Goal: Task Accomplishment & Management: Use online tool/utility

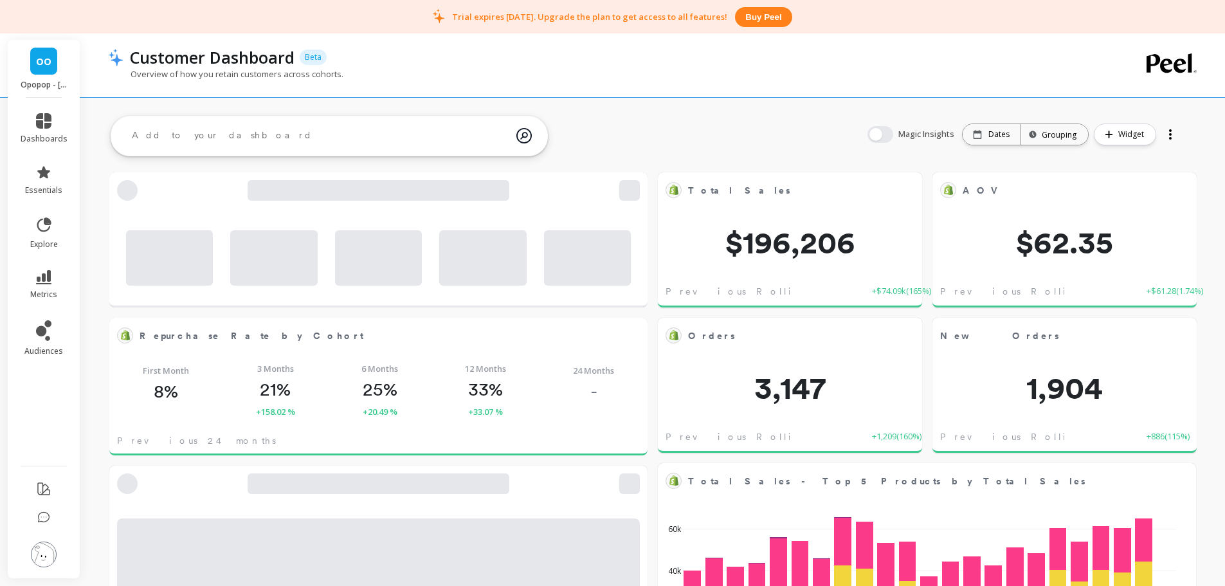
scroll to position [344, 767]
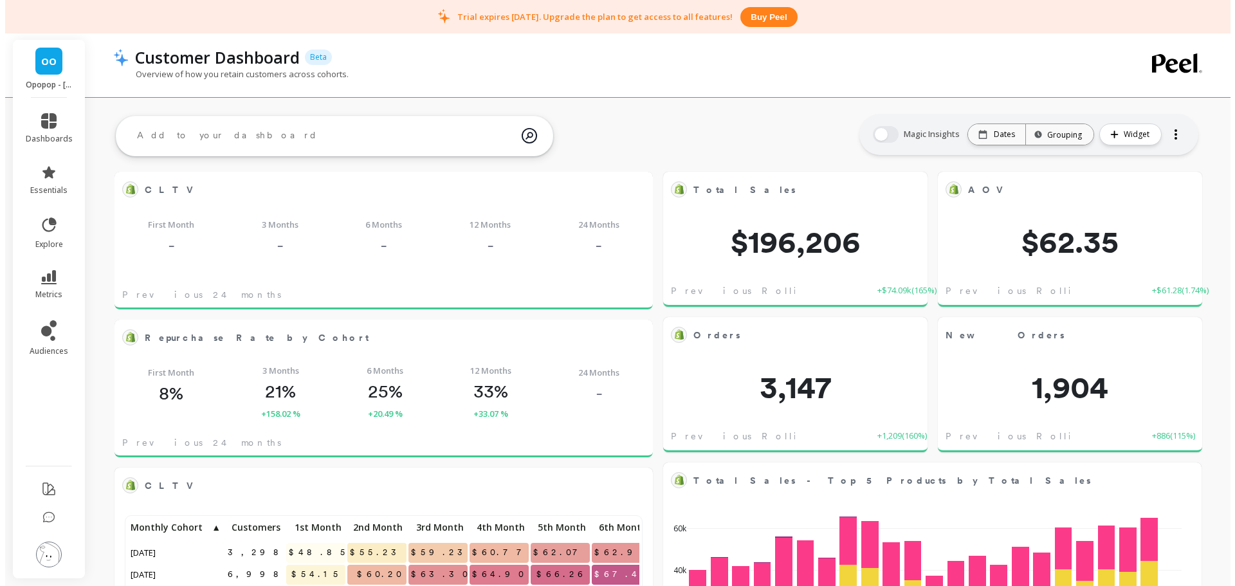
scroll to position [344, 492]
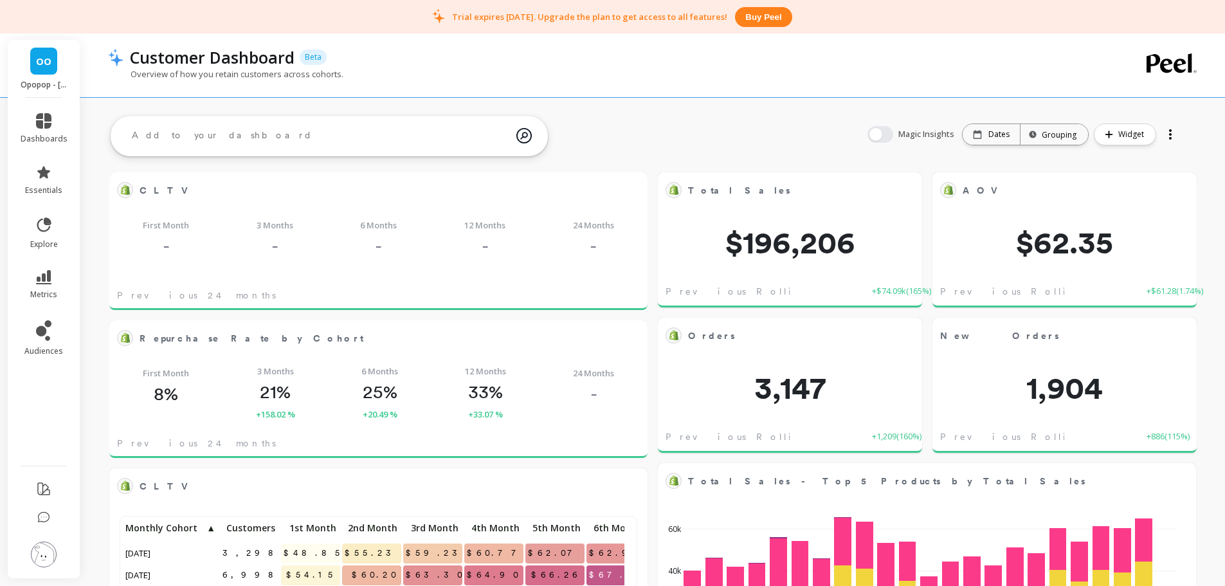
click at [46, 555] on img at bounding box center [44, 555] width 26 height 26
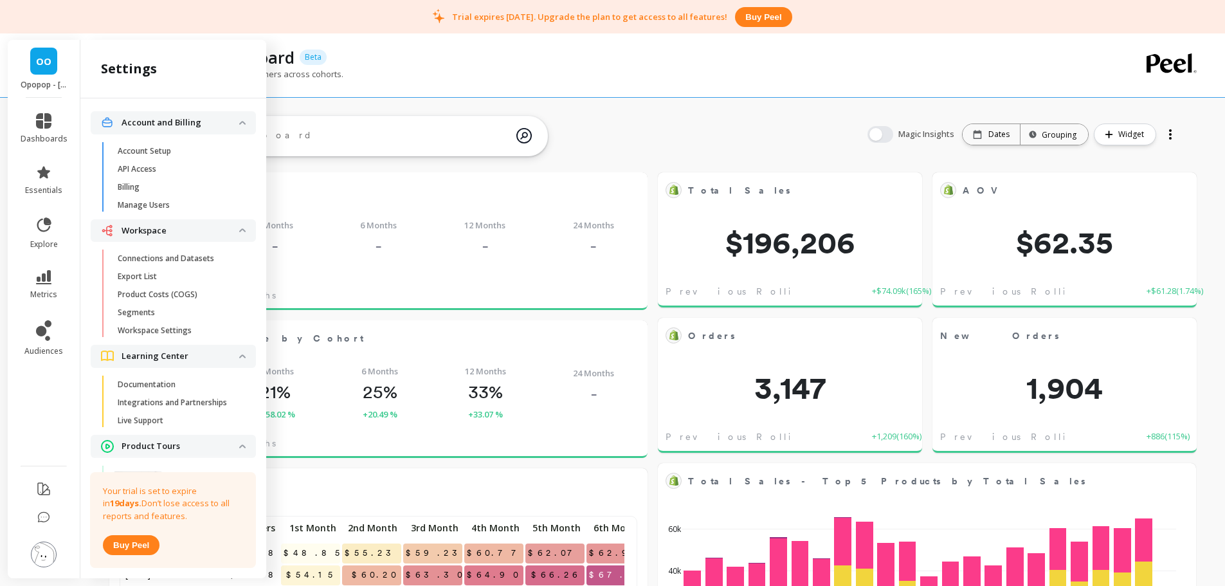
click at [175, 255] on p "Connections and Datasets" at bounding box center [166, 258] width 96 height 10
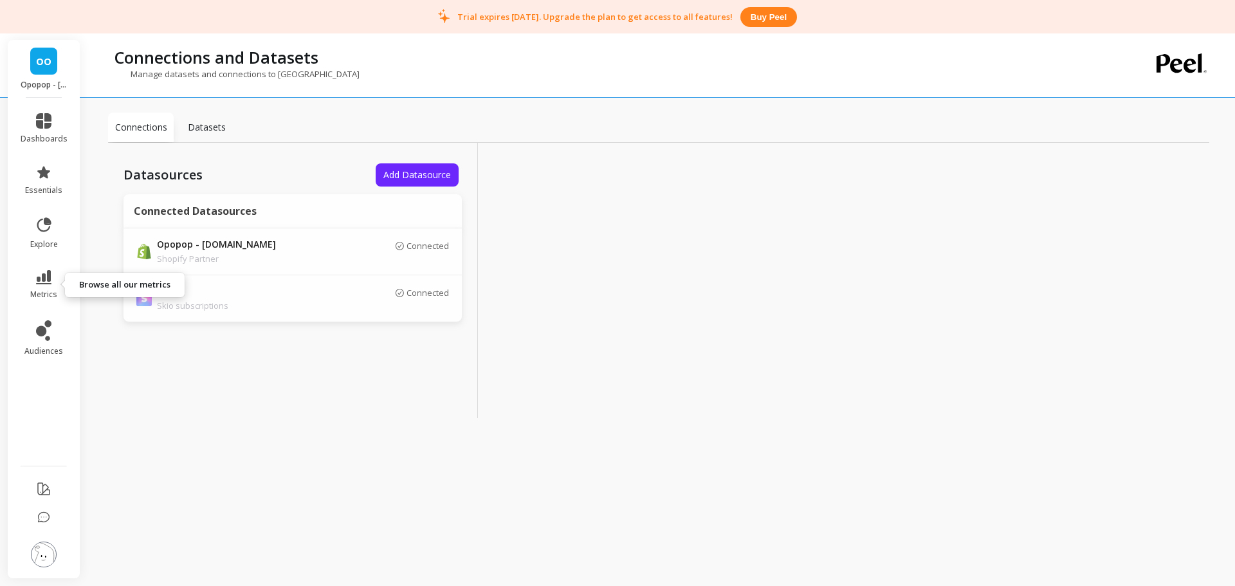
click at [48, 277] on icon at bounding box center [43, 277] width 15 height 14
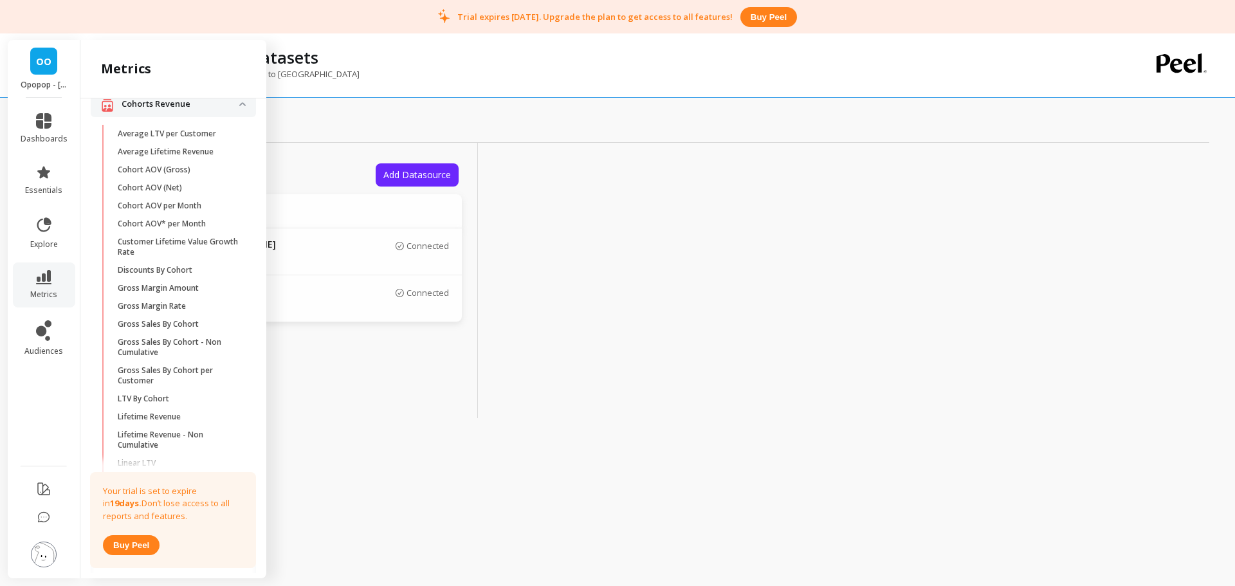
scroll to position [407, 0]
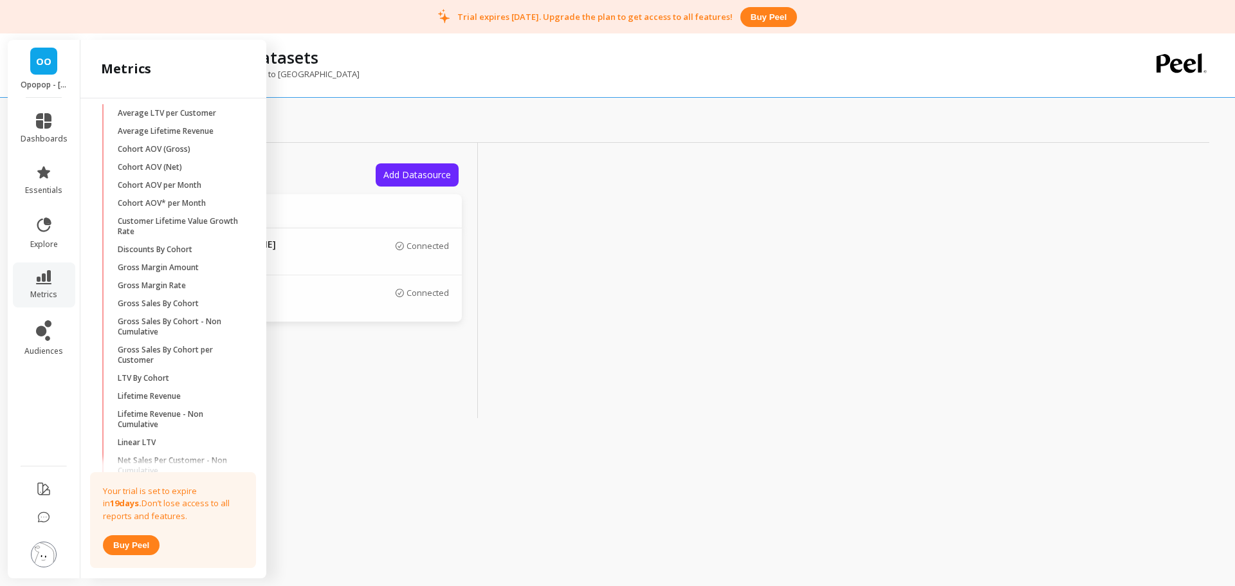
click at [165, 136] on p "Average Lifetime Revenue" at bounding box center [166, 131] width 96 height 10
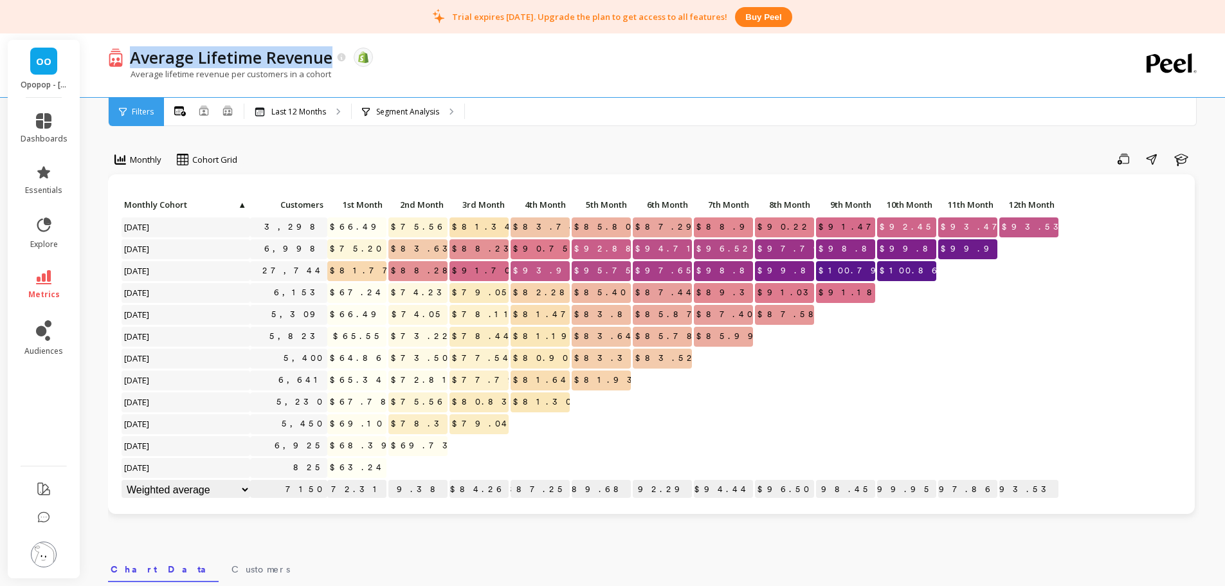
copy p "Average Lifetime Revenue"
drag, startPoint x: 332, startPoint y: 63, endPoint x: 120, endPoint y: 23, distance: 216.1
click at [131, 48] on div "Average Lifetime Revenue" at bounding box center [236, 57] width 224 height 22
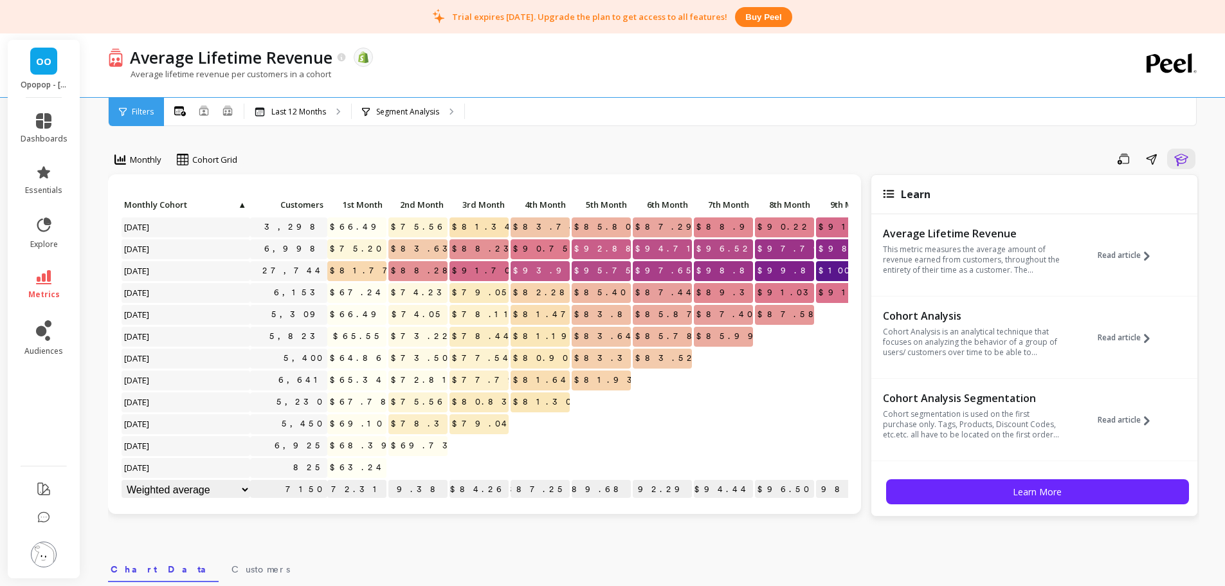
click at [404, 118] on div "Segment Analysis" at bounding box center [408, 112] width 113 height 28
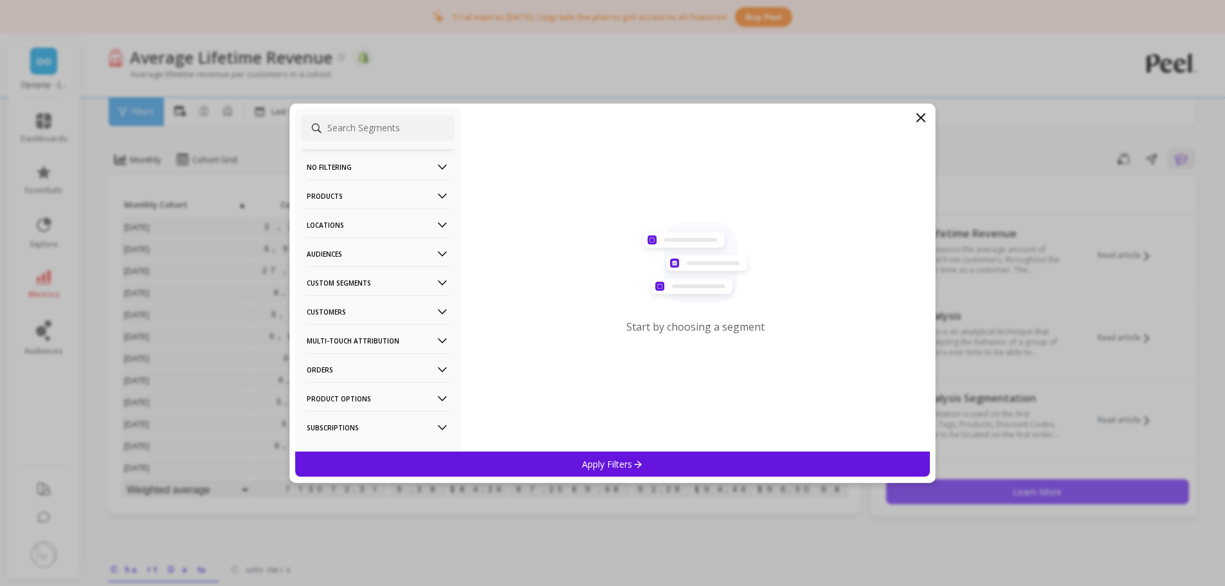
click at [335, 253] on p "Audiences" at bounding box center [378, 253] width 143 height 33
click at [353, 317] on p "Custom Segments" at bounding box center [378, 317] width 143 height 33
click at [352, 340] on p "Monthly Cohort" at bounding box center [339, 342] width 60 height 12
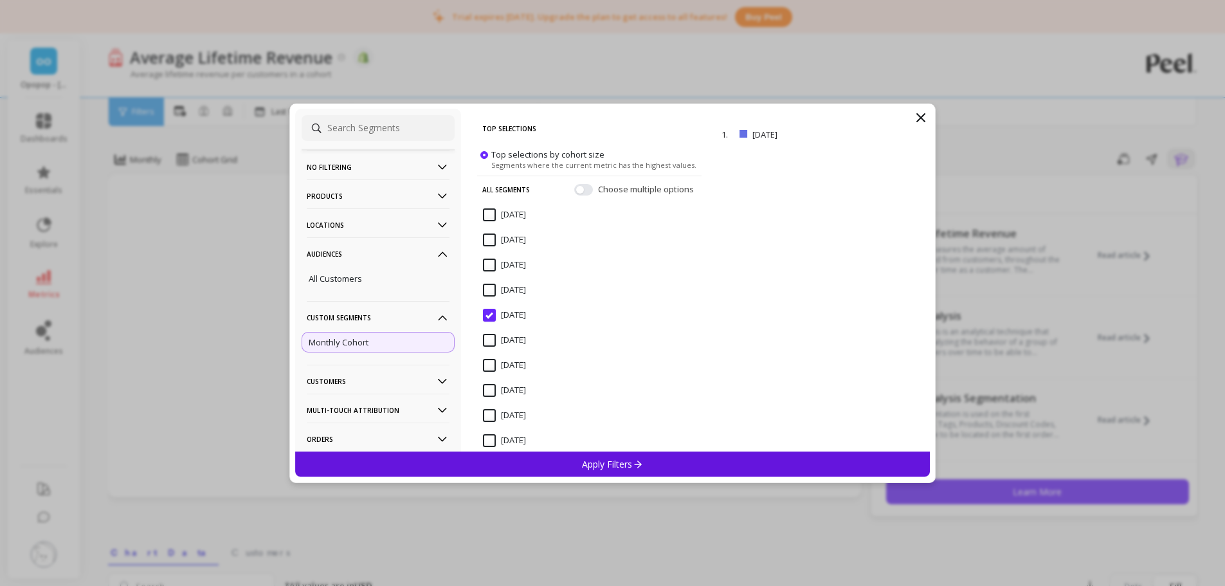
click at [920, 111] on icon at bounding box center [920, 117] width 15 height 15
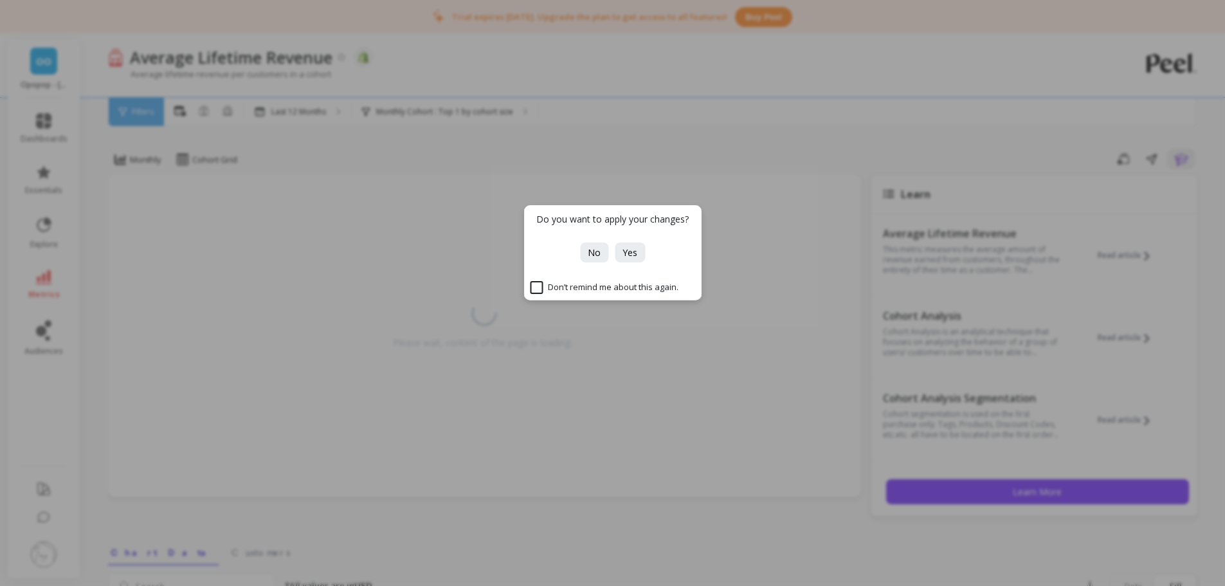
click at [588, 259] on button "No" at bounding box center [594, 253] width 28 height 20
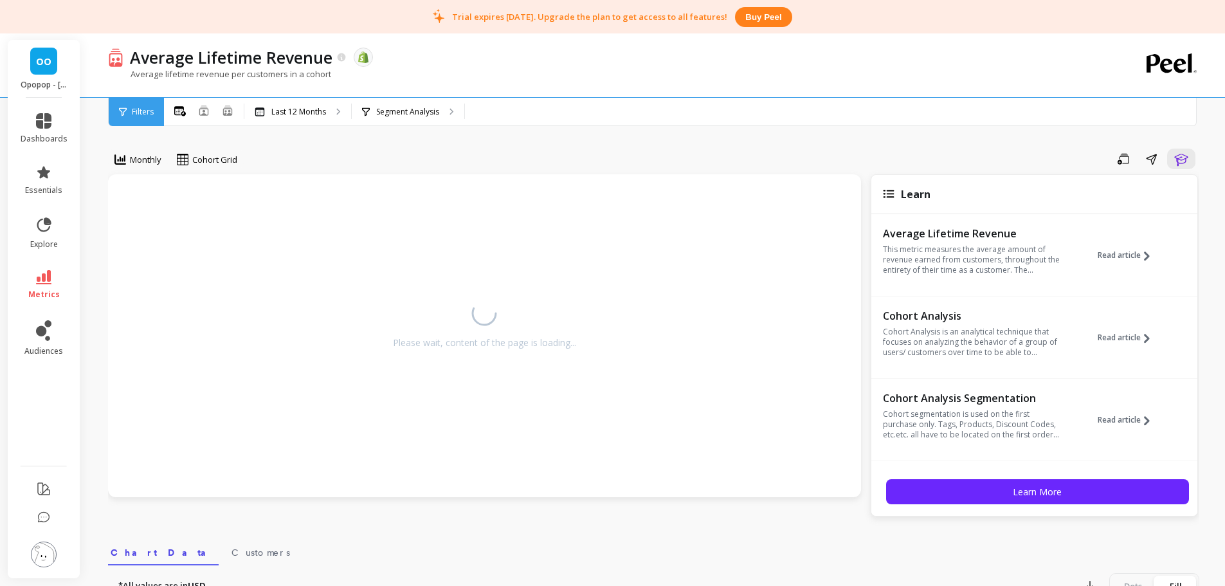
drag, startPoint x: 53, startPoint y: 554, endPoint x: 69, endPoint y: 492, distance: 63.8
click at [54, 554] on img at bounding box center [44, 555] width 26 height 26
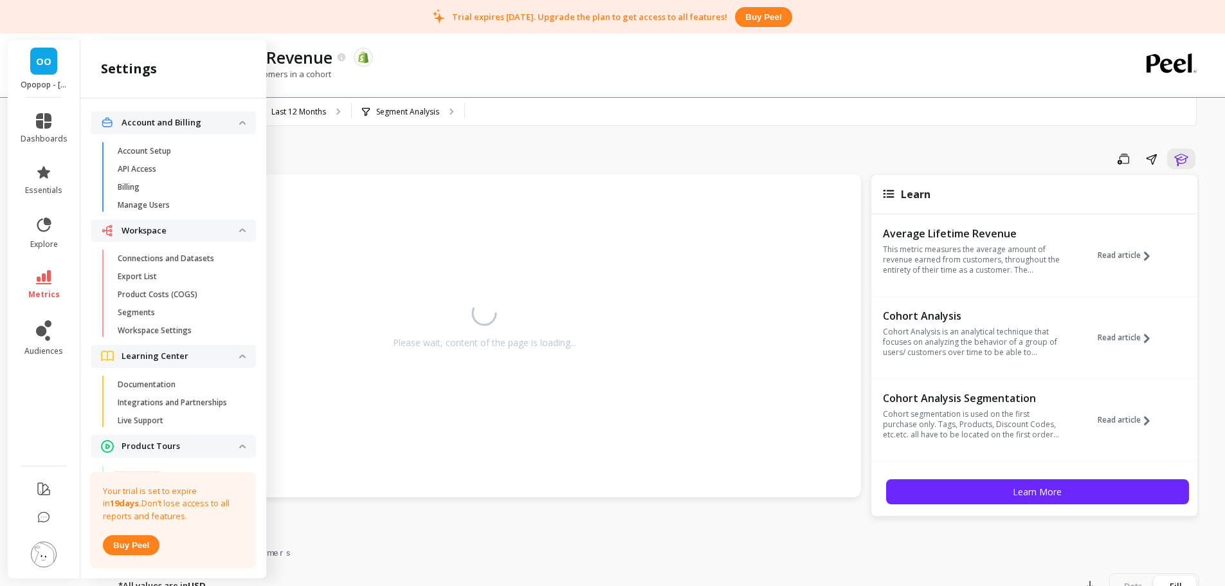
click at [58, 330] on link "audiences" at bounding box center [44, 338] width 47 height 36
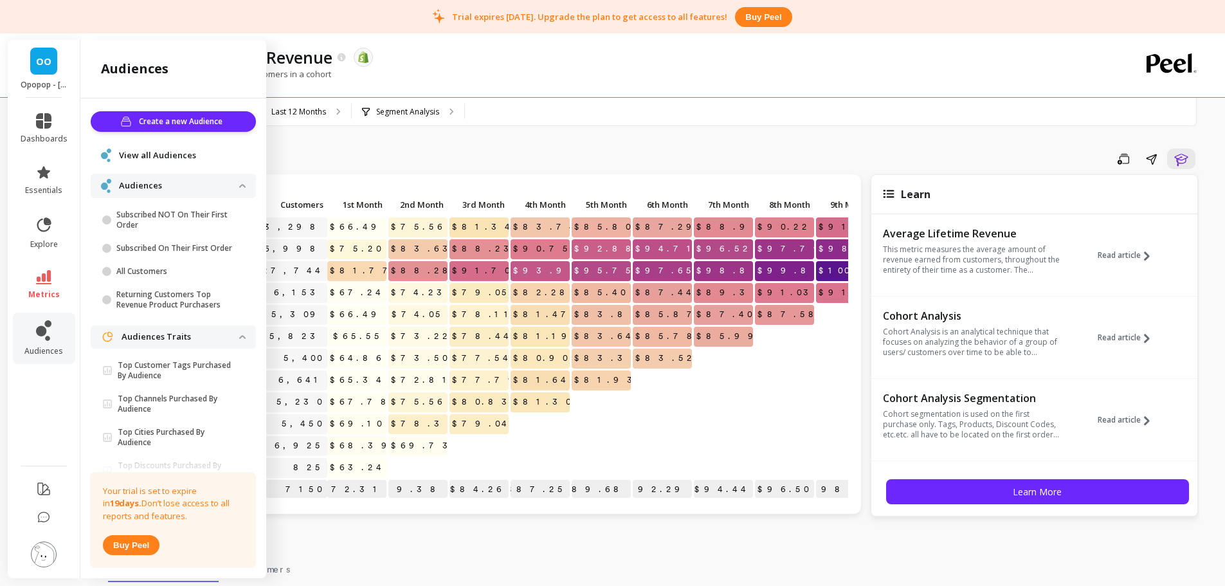
click at [190, 214] on p "Subscribed NOT On Their First Order" at bounding box center [177, 220] width 123 height 21
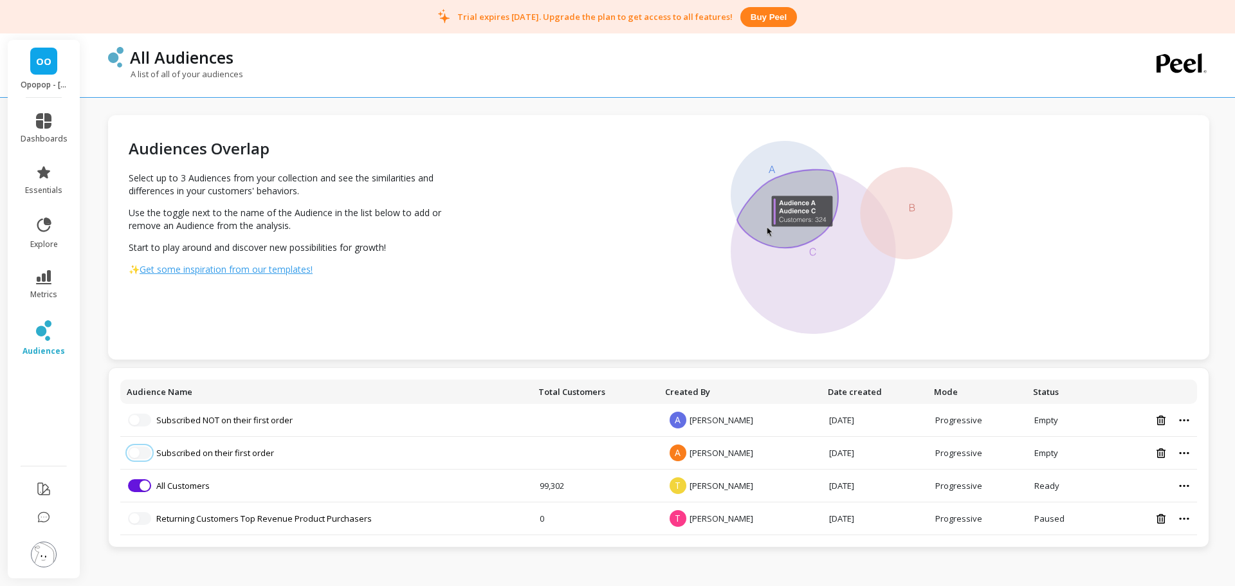
click at [146, 455] on button "button" at bounding box center [139, 452] width 23 height 13
click at [142, 448] on button "button" at bounding box center [139, 452] width 23 height 13
click at [141, 419] on button "button" at bounding box center [139, 420] width 23 height 13
click at [142, 486] on span "button" at bounding box center [145, 486] width 10 height 10
click at [138, 453] on span "button" at bounding box center [134, 453] width 10 height 10
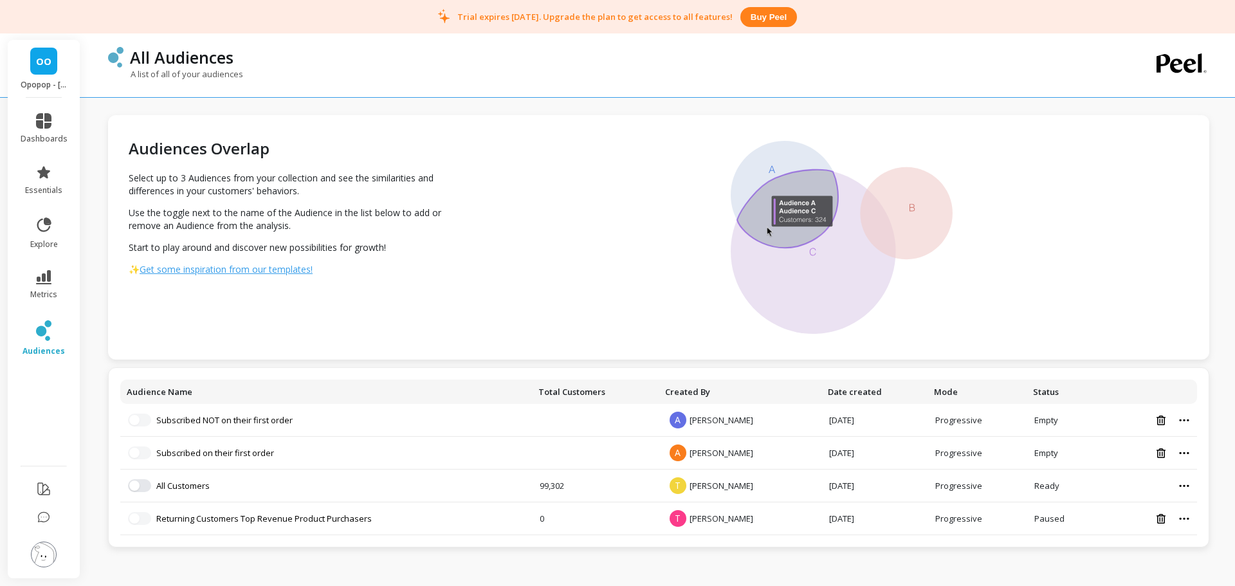
click at [200, 455] on link "Subscribed on their first order" at bounding box center [215, 453] width 118 height 12
drag, startPoint x: 136, startPoint y: 419, endPoint x: 165, endPoint y: 419, distance: 29.6
click at [165, 419] on li "Subscribed NOT on their first order" at bounding box center [326, 420] width 396 height 13
click at [181, 420] on link "Subscribed NOT on their first order" at bounding box center [224, 420] width 136 height 12
click at [137, 456] on span "button" at bounding box center [134, 453] width 10 height 10
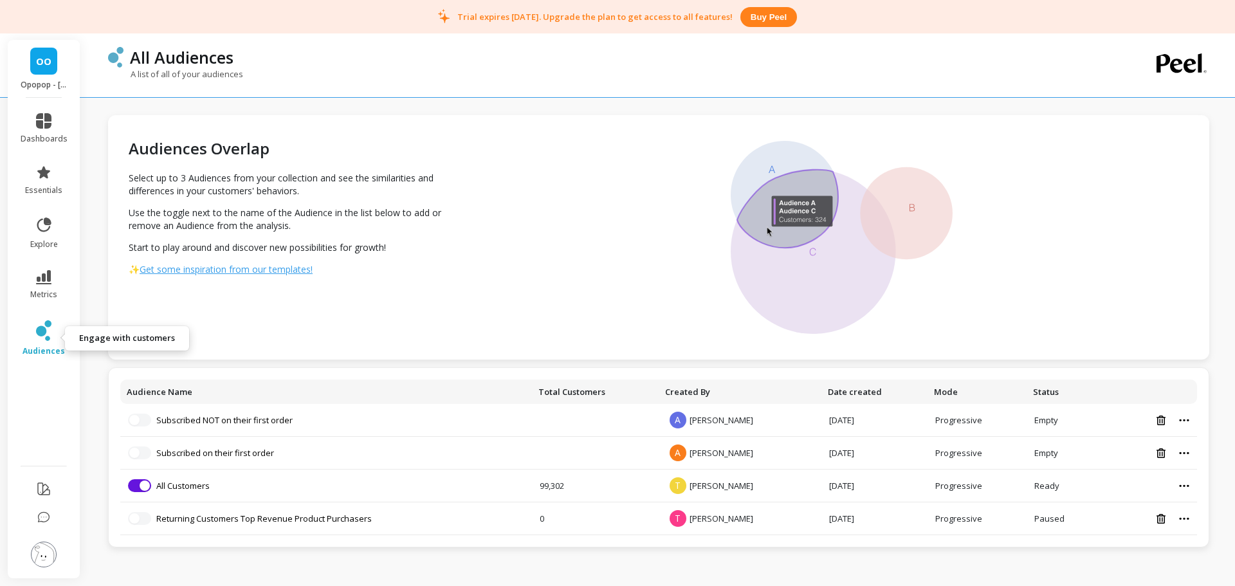
click at [44, 342] on link "audiences" at bounding box center [44, 338] width 47 height 36
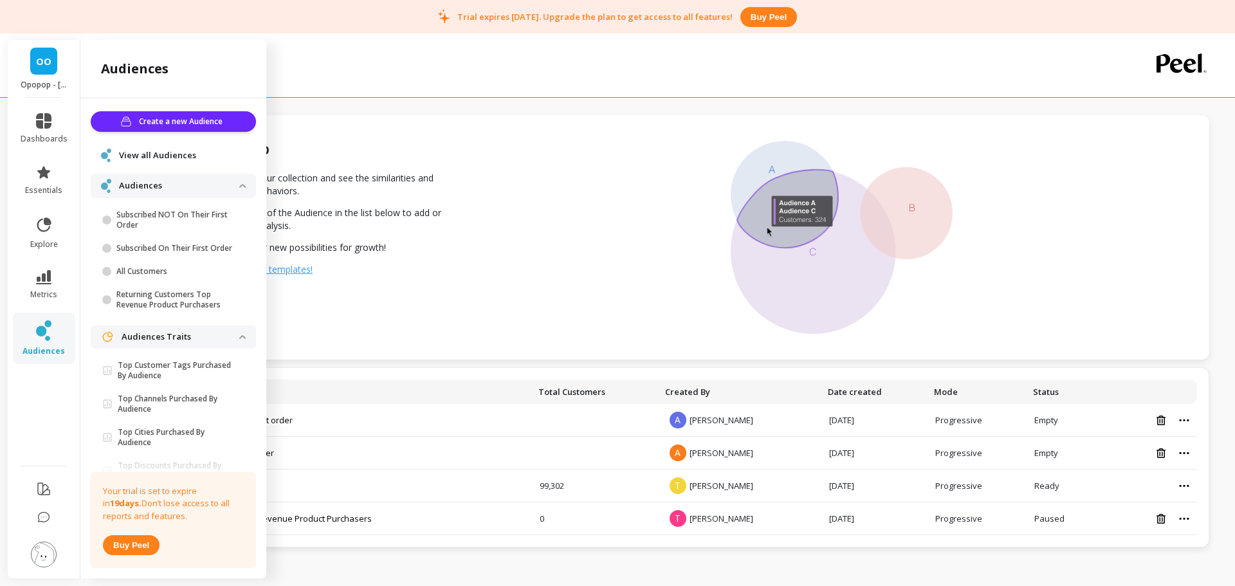
click at [201, 125] on span "Create a new Audience" at bounding box center [182, 121] width 87 height 13
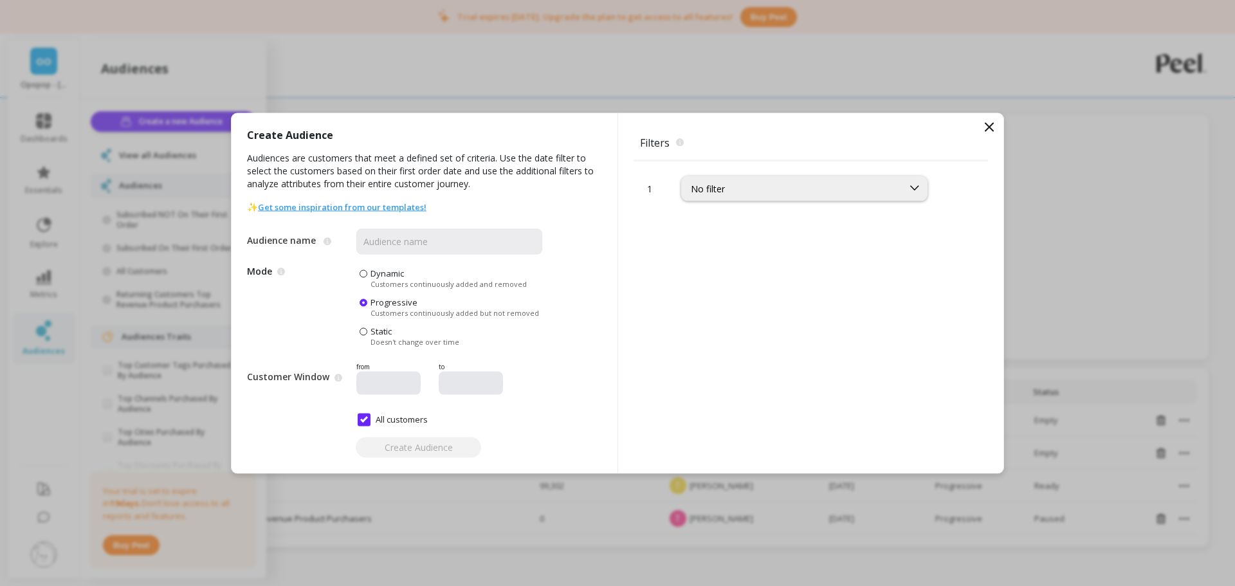
click at [388, 274] on span "Dynamic" at bounding box center [387, 273] width 33 height 12
click at [0, 0] on input "Dynamic Customers continuously added and removed" at bounding box center [0, 0] width 0 height 0
click at [752, 183] on div "No filter" at bounding box center [792, 188] width 203 height 12
type input "first"
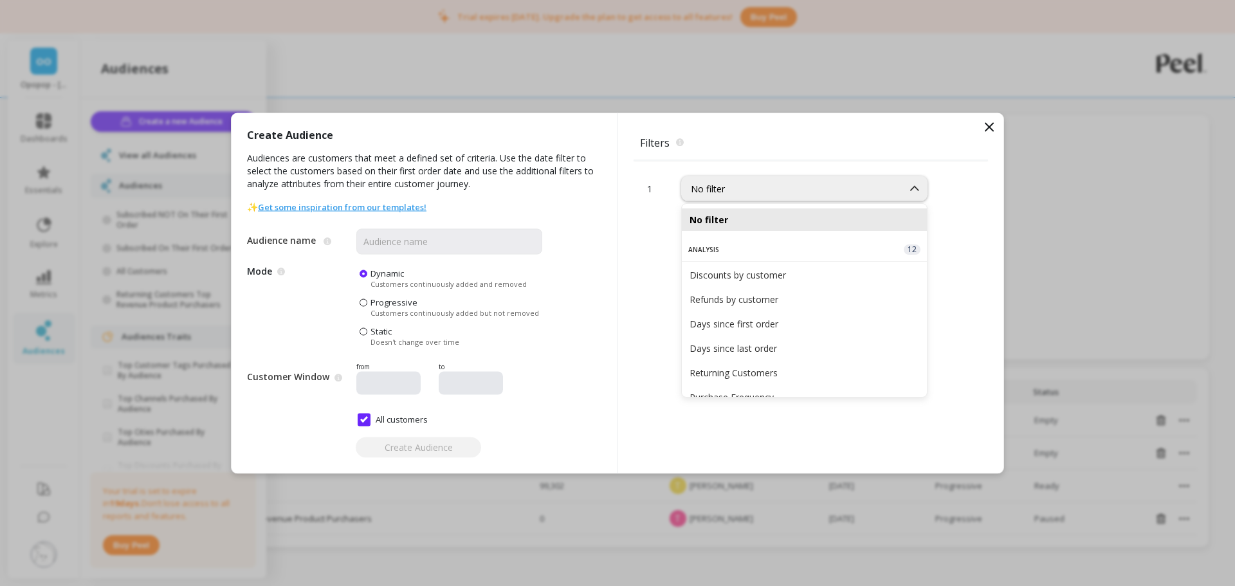
click at [773, 275] on div "Discounts by customer" at bounding box center [805, 275] width 230 height 12
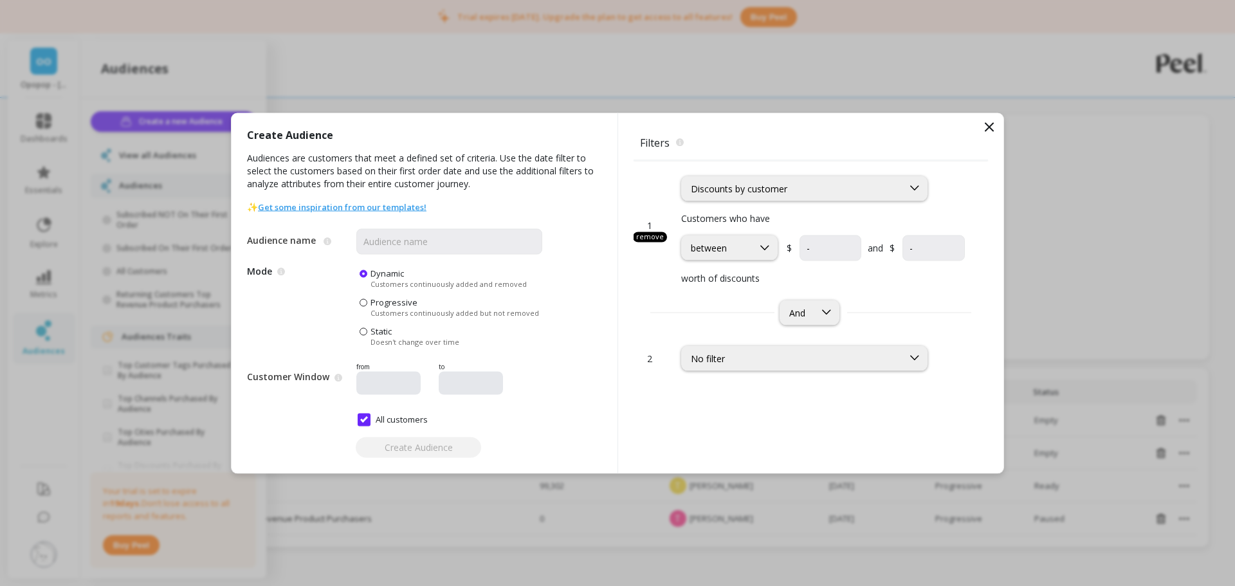
click at [754, 190] on div "Discounts by customer" at bounding box center [792, 188] width 203 height 12
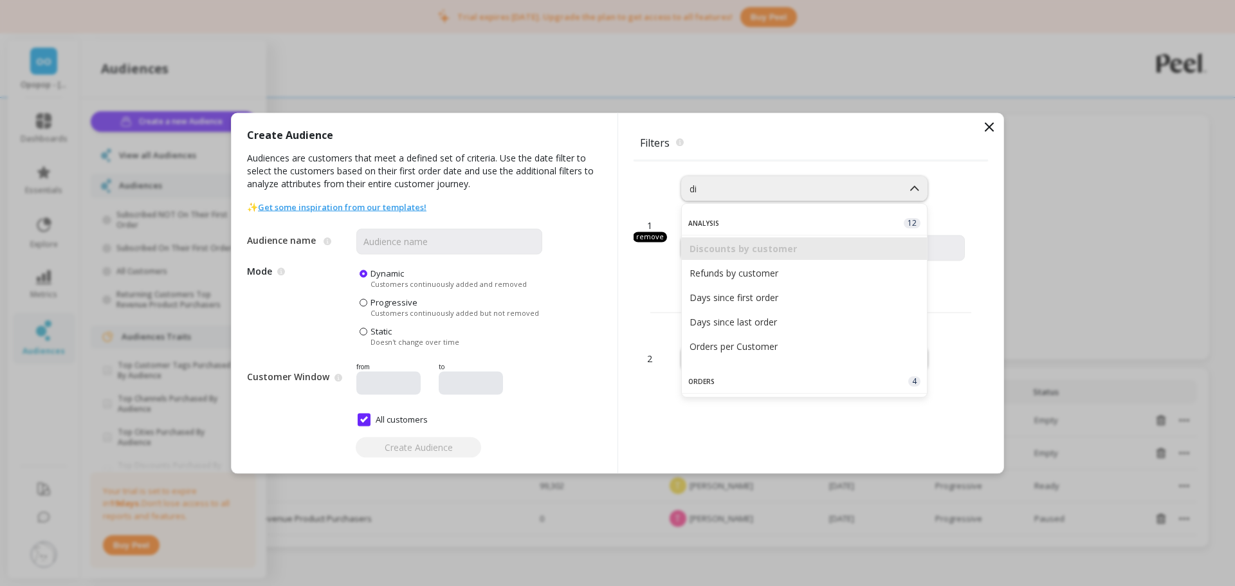
type input "dis"
click at [784, 308] on div "Discount Codes" at bounding box center [805, 309] width 230 height 12
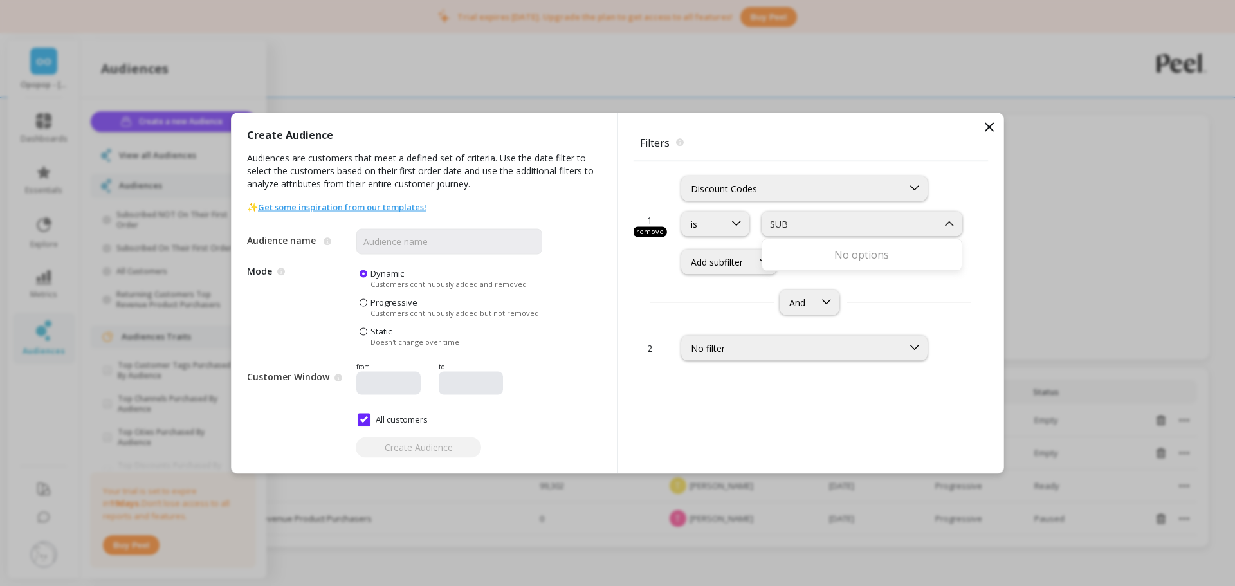
type input "SUB"
type input "SUB25"
click at [957, 198] on div "Discount Codes" at bounding box center [823, 188] width 284 height 25
click at [863, 223] on div "SUB25" at bounding box center [850, 223] width 172 height 12
click at [980, 205] on div "1 remove Discount Codes is 0 results available for search term SUB25. Use Up an…" at bounding box center [811, 217] width 354 height 114
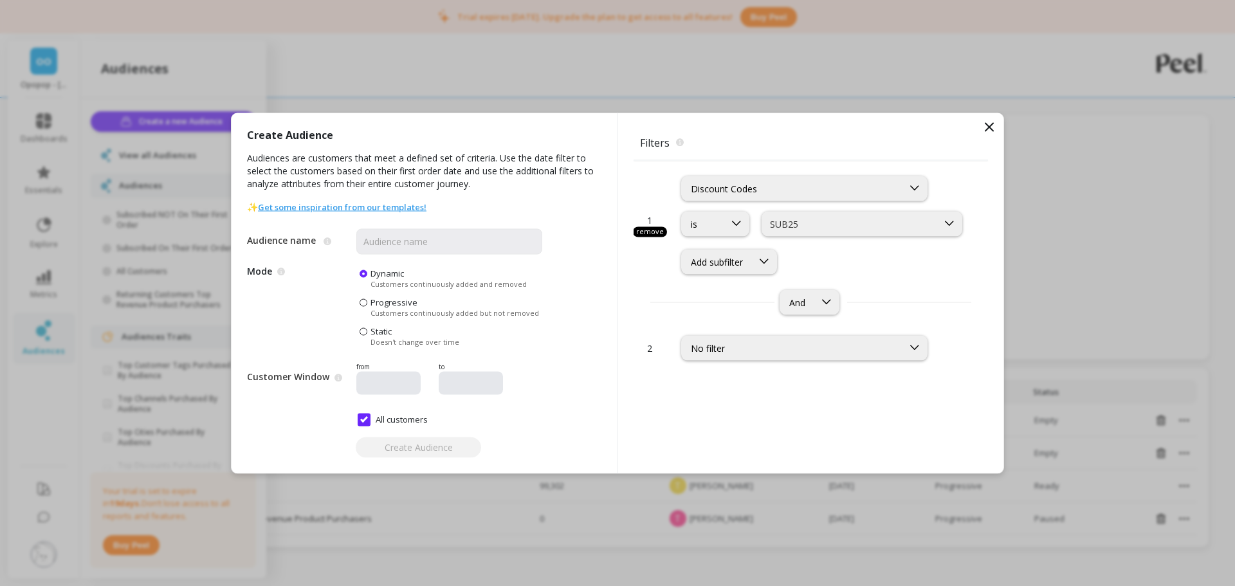
click at [913, 226] on div "SUB25" at bounding box center [850, 223] width 172 height 12
click at [772, 194] on div "Discount Codes" at bounding box center [792, 188] width 203 height 12
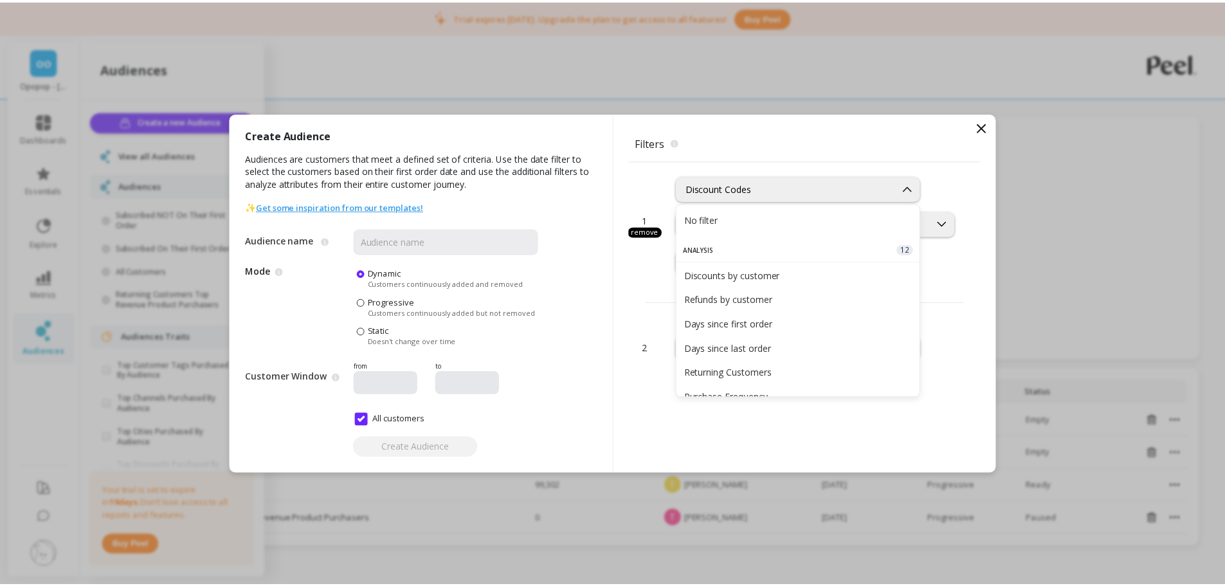
scroll to position [288, 0]
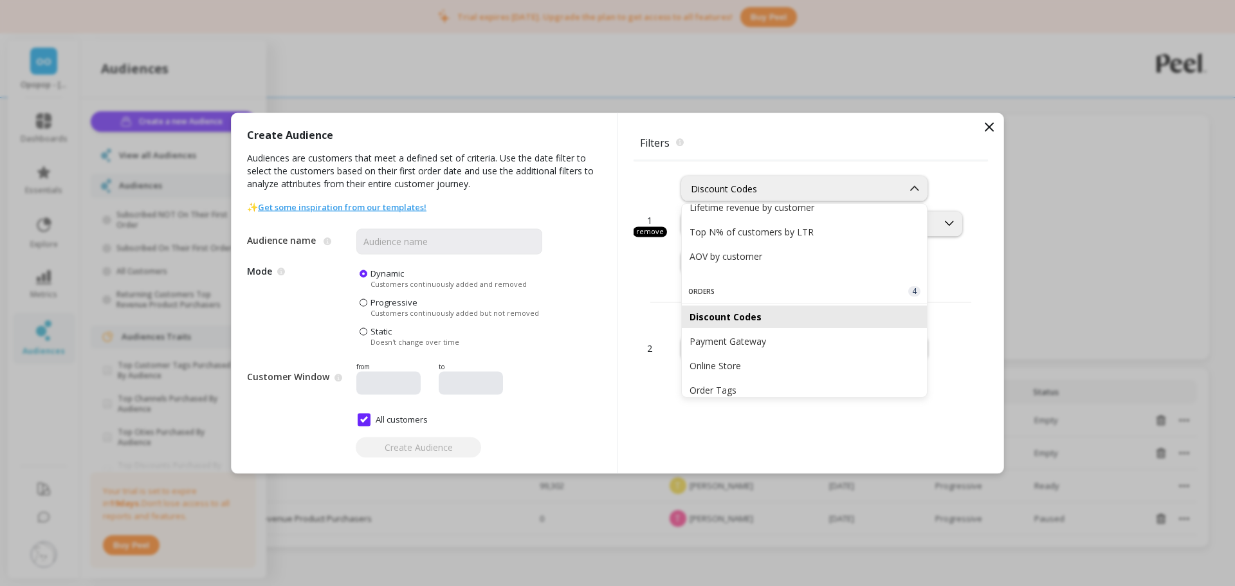
click at [753, 317] on div "Discount Codes" at bounding box center [805, 317] width 230 height 12
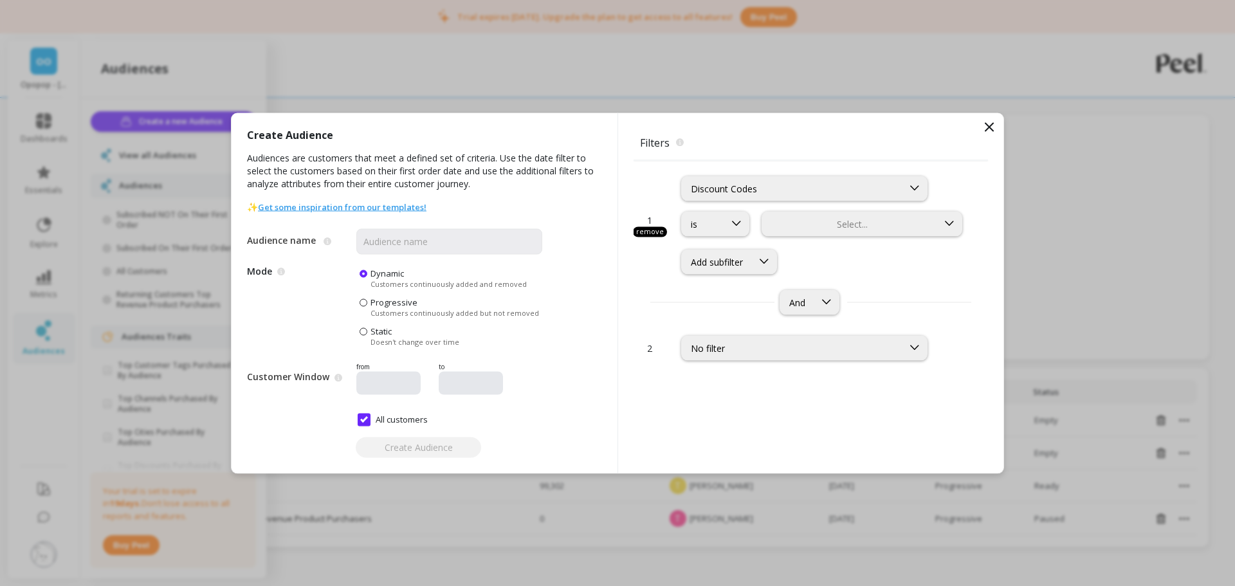
click at [989, 124] on icon at bounding box center [989, 126] width 15 height 15
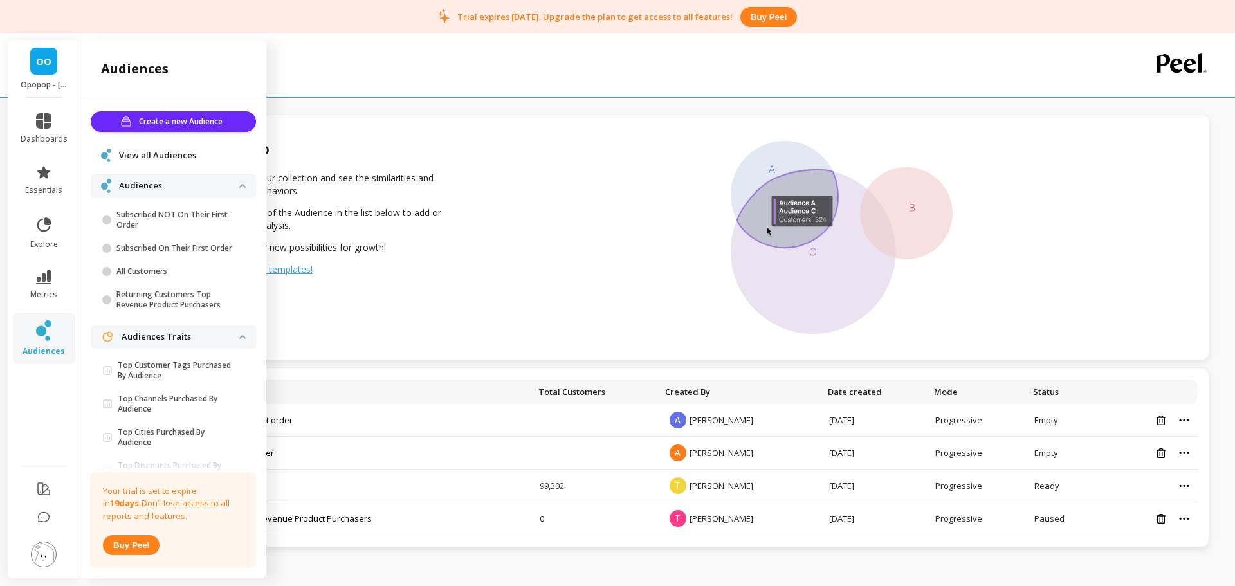
click at [477, 370] on div "Audience Name Total Customers Created By Date created Mode Status Subscribed NO…" at bounding box center [658, 457] width 1101 height 180
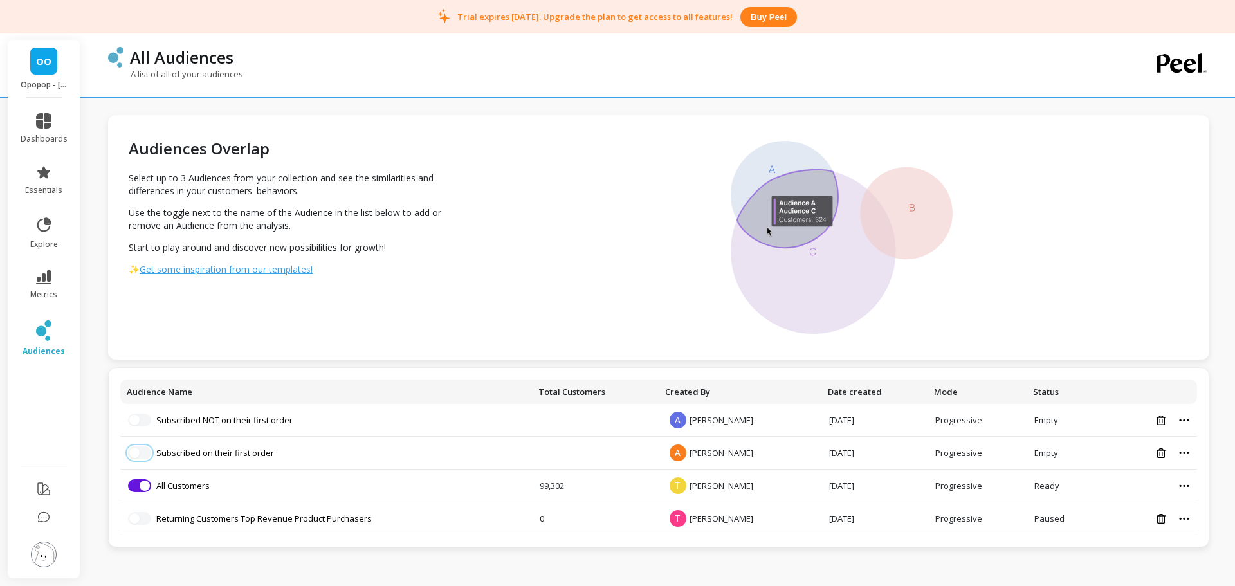
click at [140, 454] on button "button" at bounding box center [139, 452] width 23 height 13
click at [176, 448] on li "Subscribed on their first order" at bounding box center [326, 452] width 396 height 13
click at [44, 224] on icon at bounding box center [44, 224] width 14 height 14
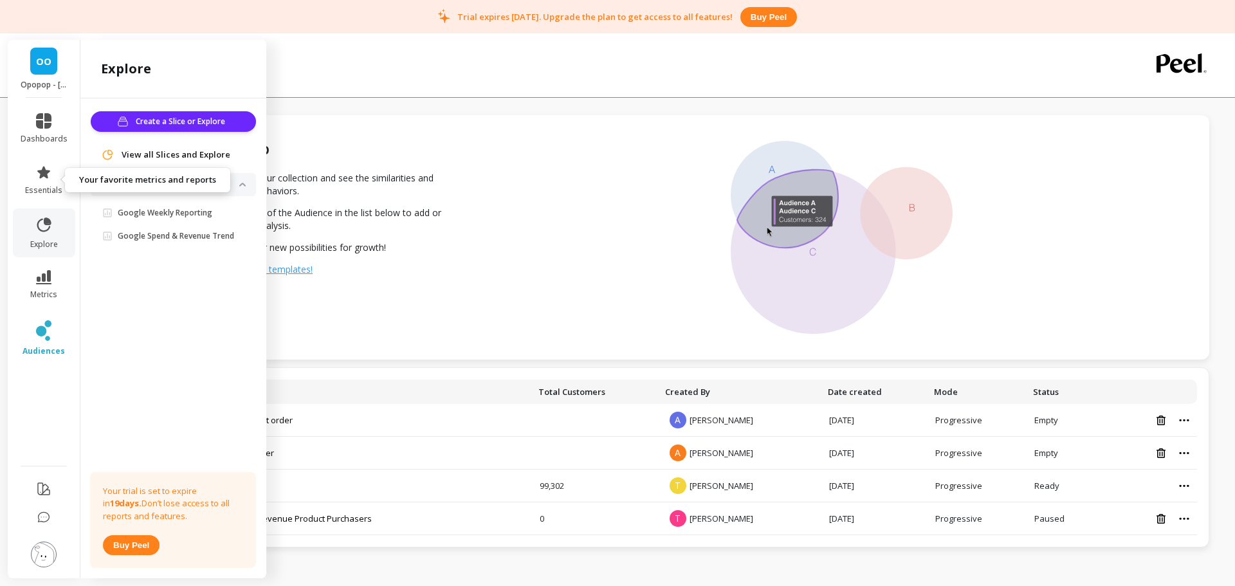
click at [34, 180] on link "essentials" at bounding box center [44, 180] width 47 height 31
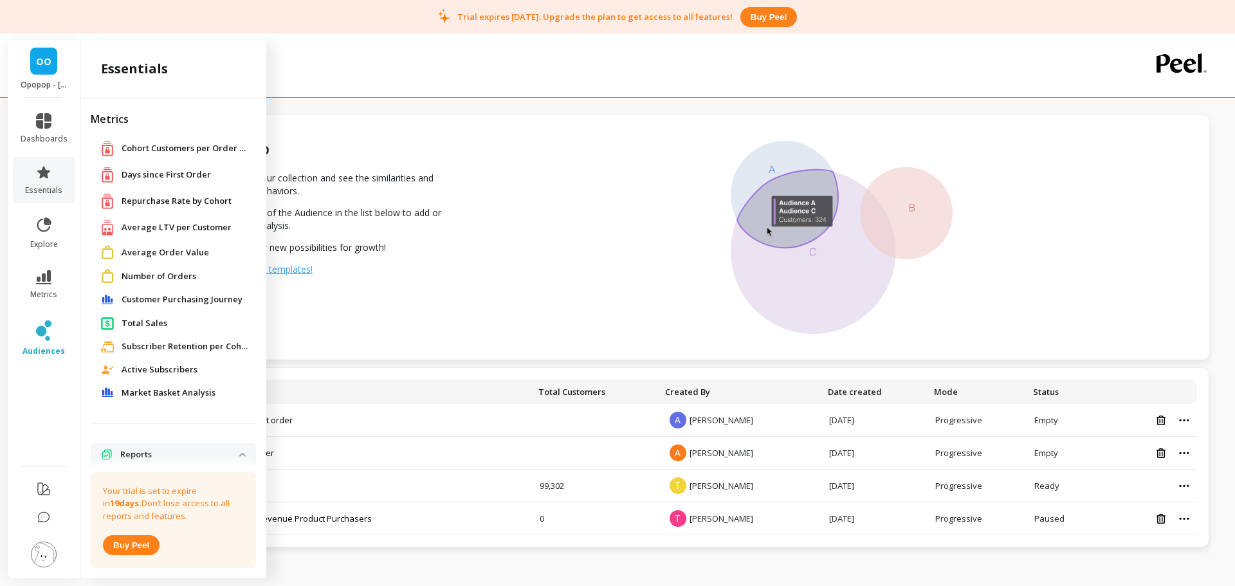
click at [144, 325] on span "Total Sales" at bounding box center [145, 323] width 46 height 13
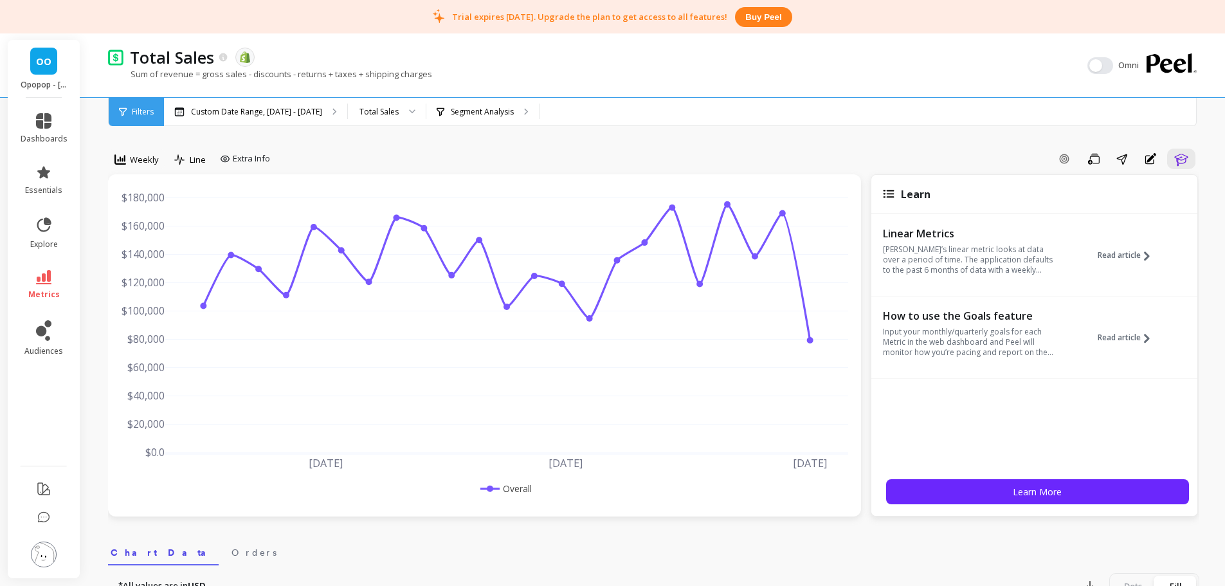
click at [459, 110] on p "Segment Analysis" at bounding box center [482, 112] width 63 height 10
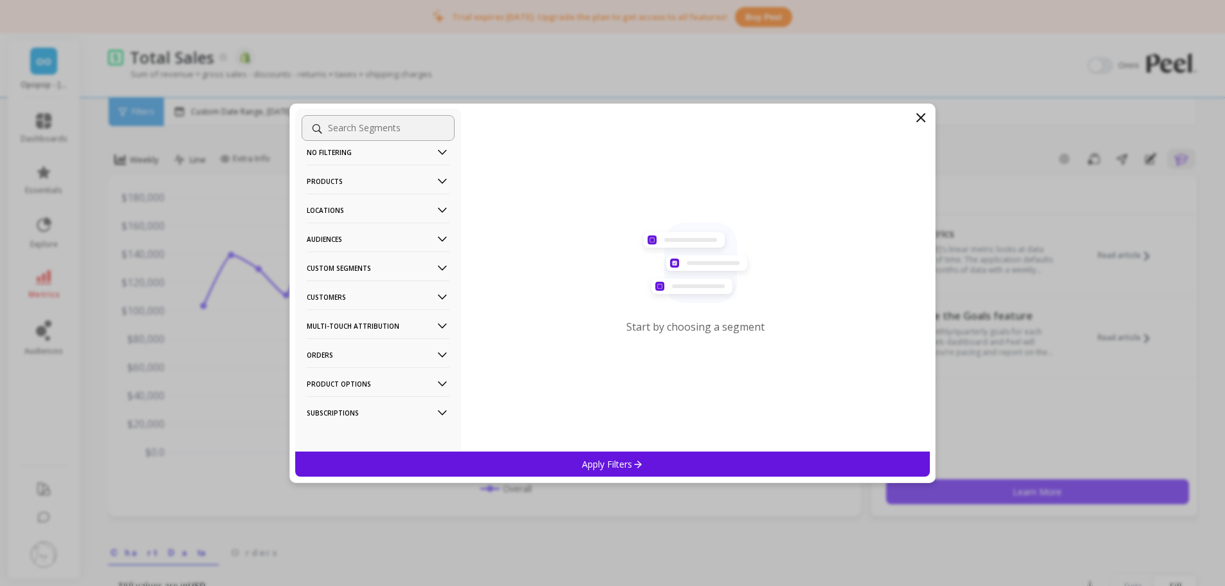
scroll to position [21, 0]
click at [318, 347] on p "Orders" at bounding box center [378, 349] width 143 height 33
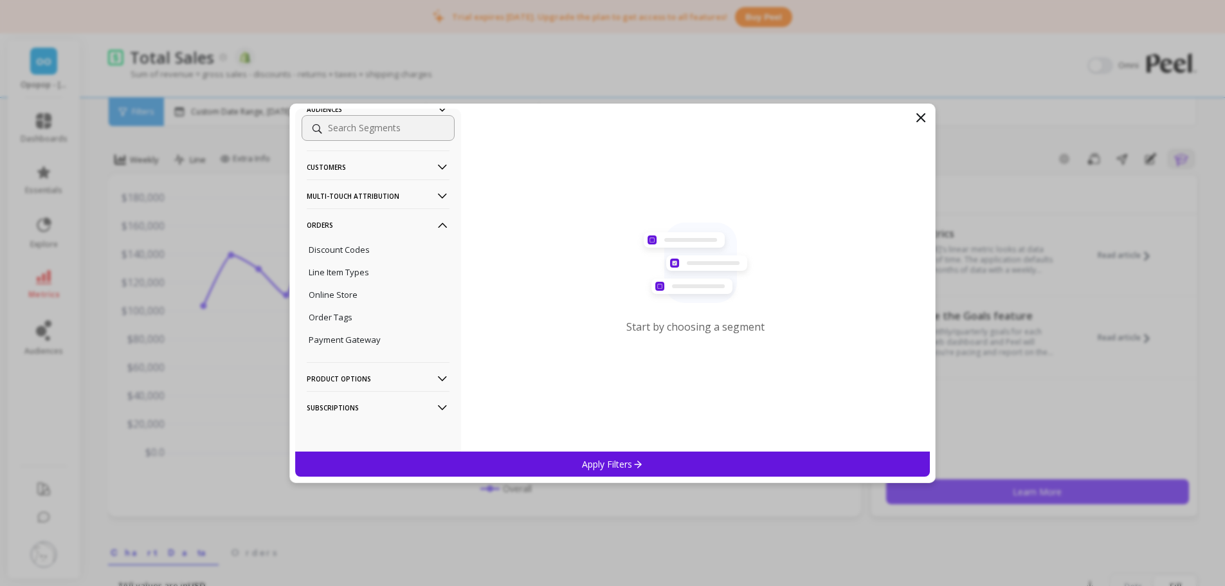
scroll to position [145, 0]
click at [344, 249] on p "Discount Codes" at bounding box center [339, 249] width 61 height 12
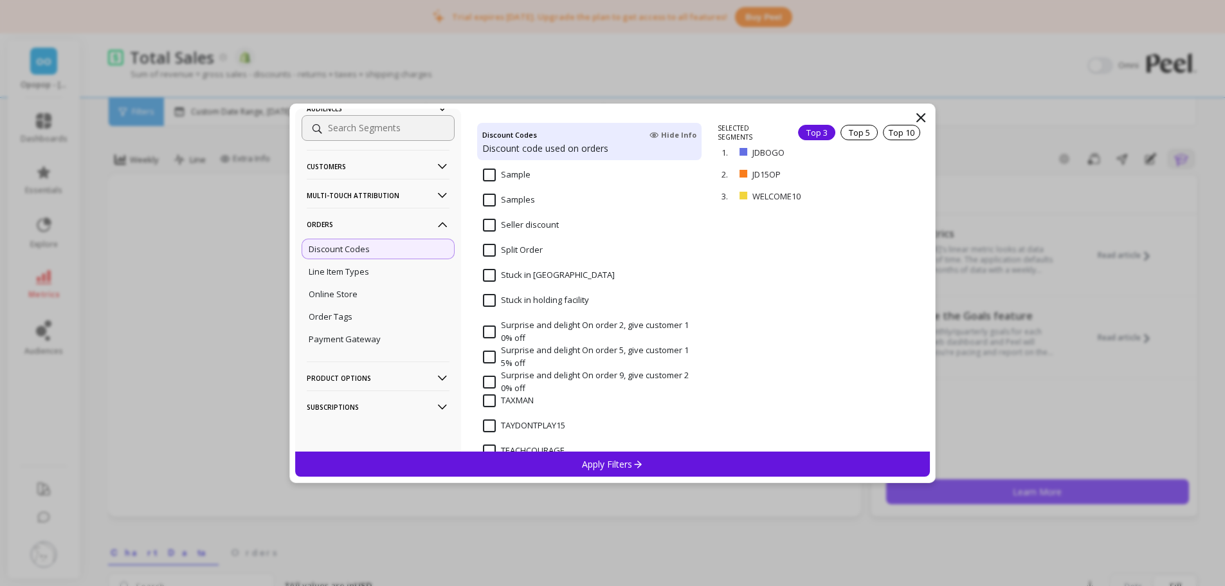
scroll to position [19392, 0]
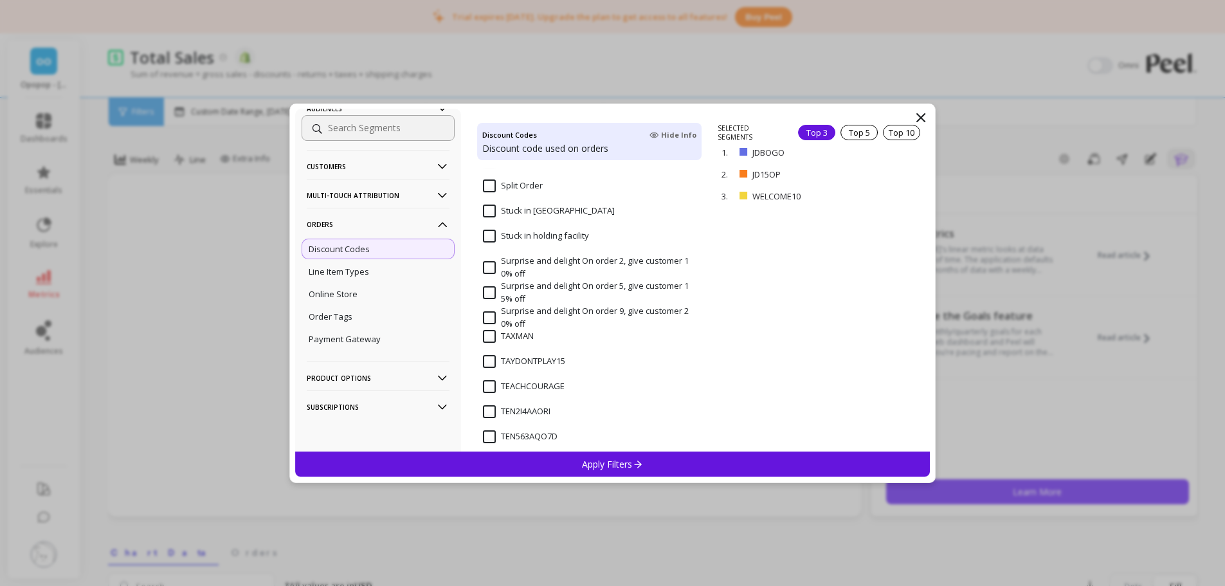
drag, startPoint x: 677, startPoint y: 390, endPoint x: 746, endPoint y: 387, distance: 68.3
drag, startPoint x: 746, startPoint y: 387, endPoint x: 703, endPoint y: 395, distance: 43.3
click at [719, 387] on div "SELECTED SEGMENTS Top 3 Top 5 Top 10 1. JDBOGO remove 2. JD15OP remove 3. WELCO…" at bounding box center [824, 288] width 212 height 328
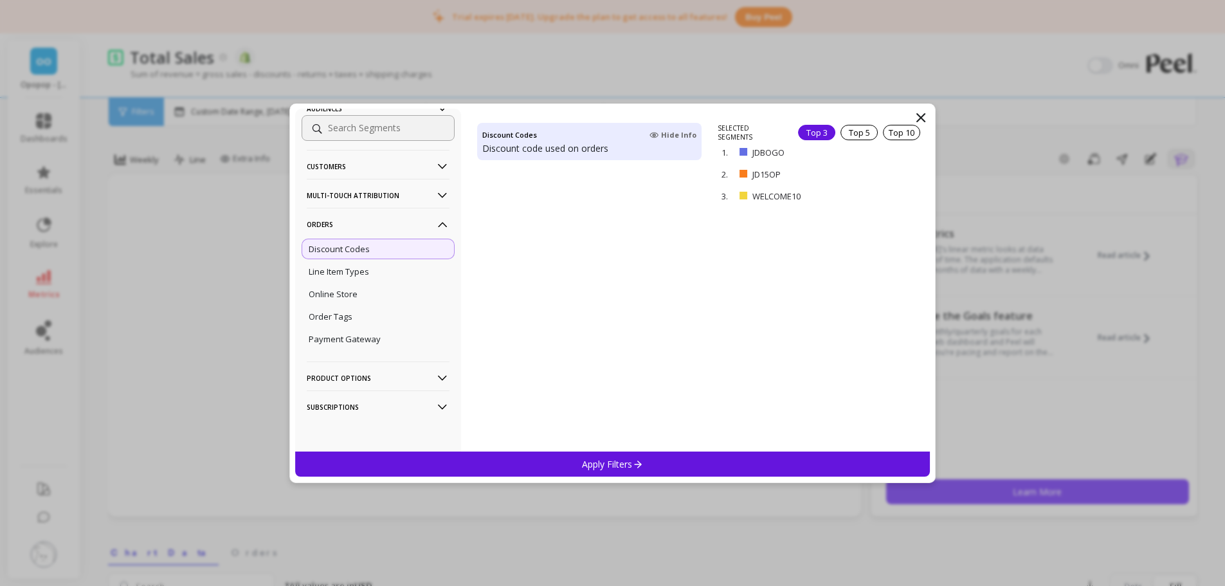
scroll to position [0, 0]
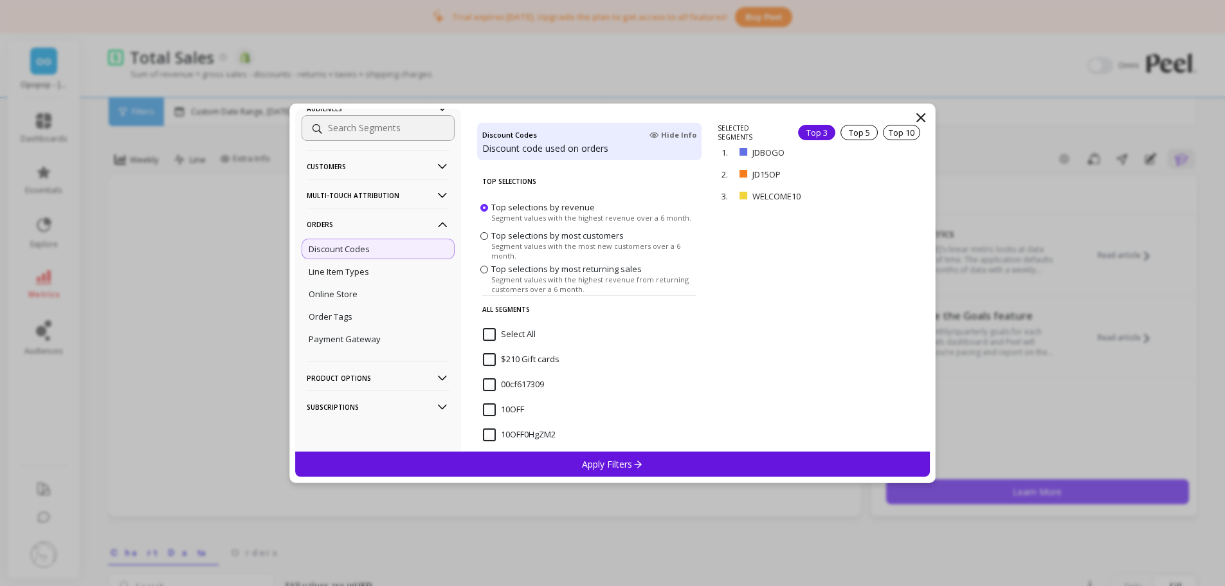
click at [347, 131] on input at bounding box center [378, 128] width 153 height 26
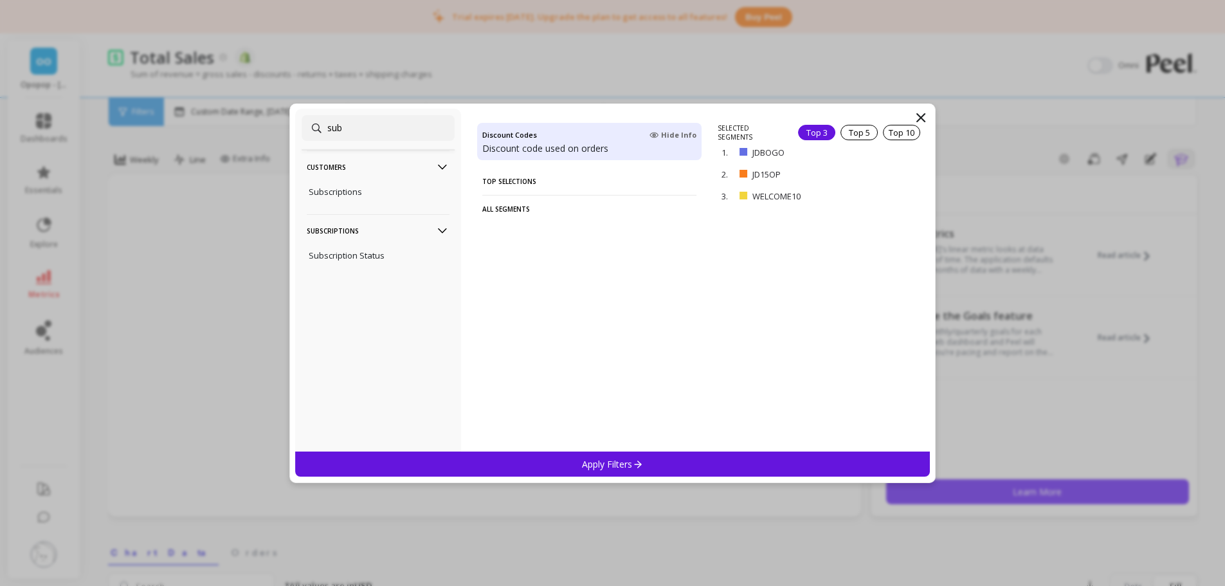
type input "sub"
click at [922, 122] on icon at bounding box center [920, 117] width 15 height 15
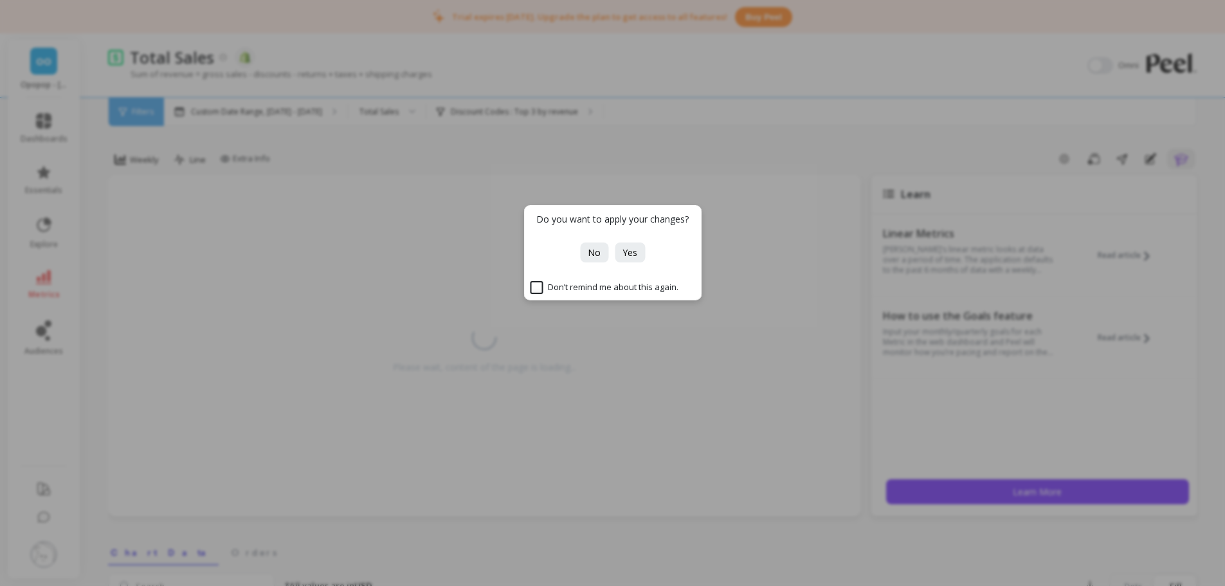
click at [605, 252] on button "No" at bounding box center [594, 253] width 28 height 20
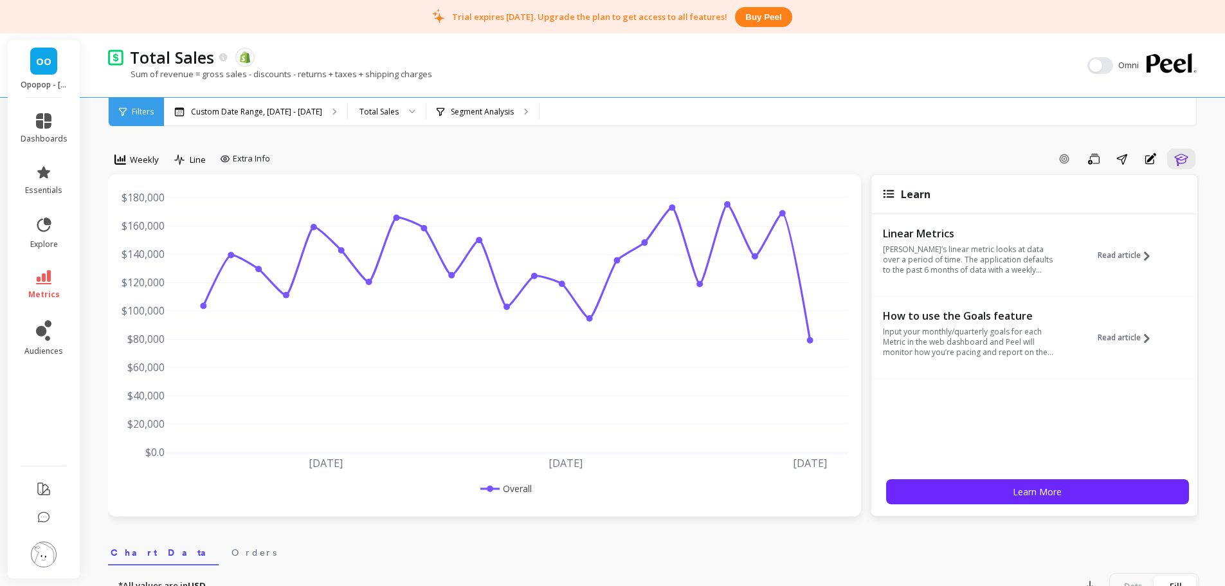
click at [54, 327] on link "audiences" at bounding box center [44, 338] width 47 height 36
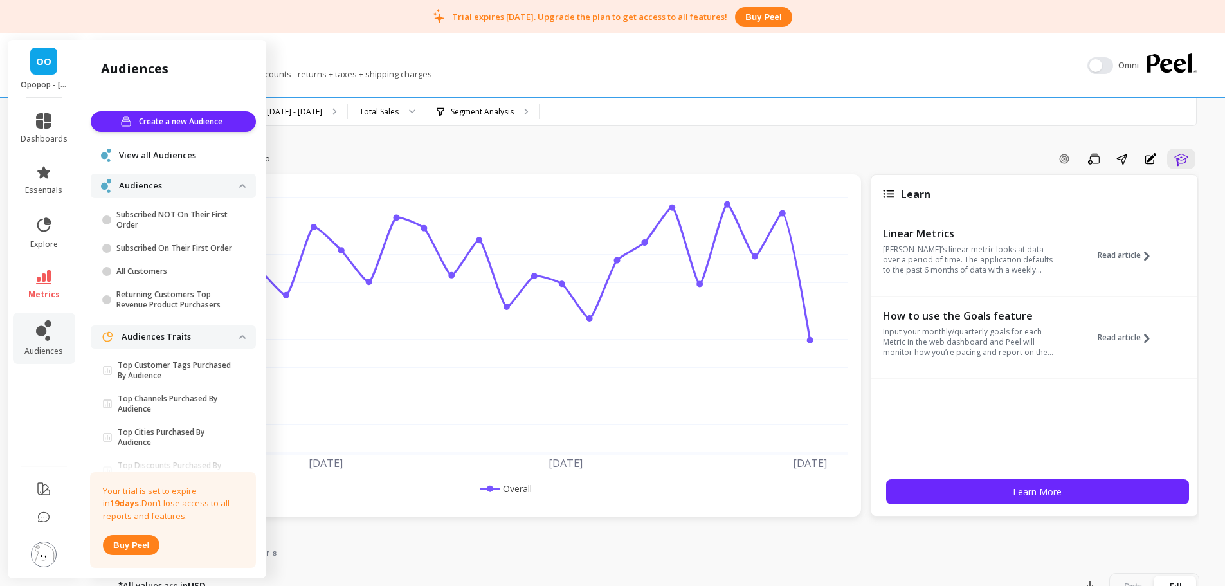
click at [167, 219] on p "Subscribed NOT On Their First Order" at bounding box center [177, 220] width 123 height 21
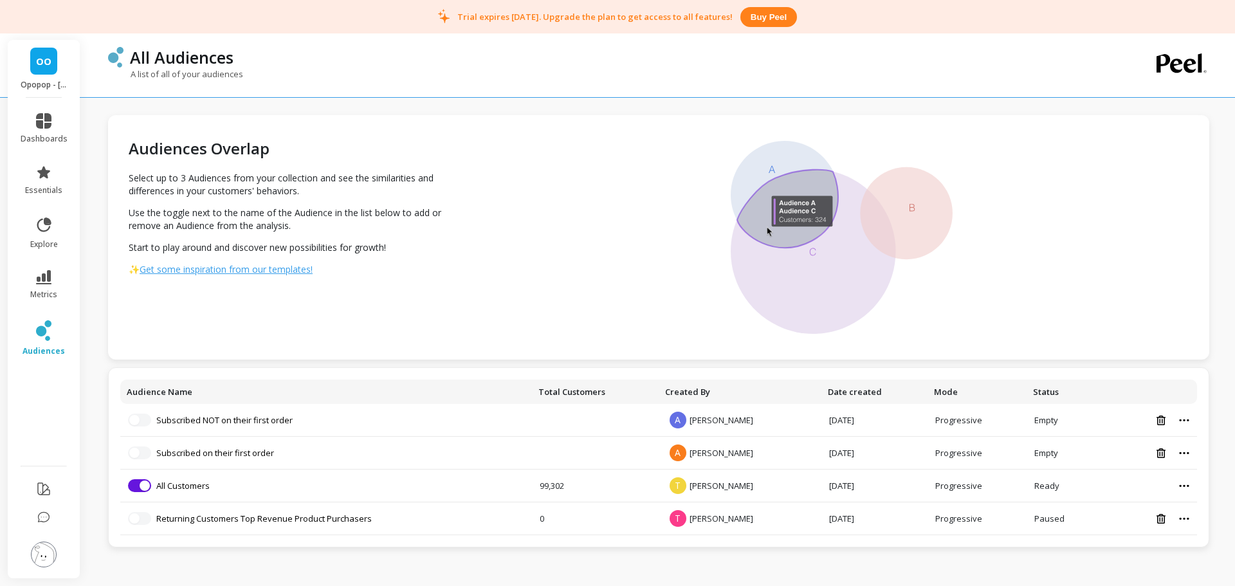
click at [245, 421] on link "Subscribed NOT on their first order" at bounding box center [224, 420] width 136 height 12
click at [61, 554] on li at bounding box center [44, 556] width 73 height 46
click at [60, 557] on li at bounding box center [44, 556] width 73 height 46
click at [52, 345] on link "audiences" at bounding box center [44, 338] width 47 height 36
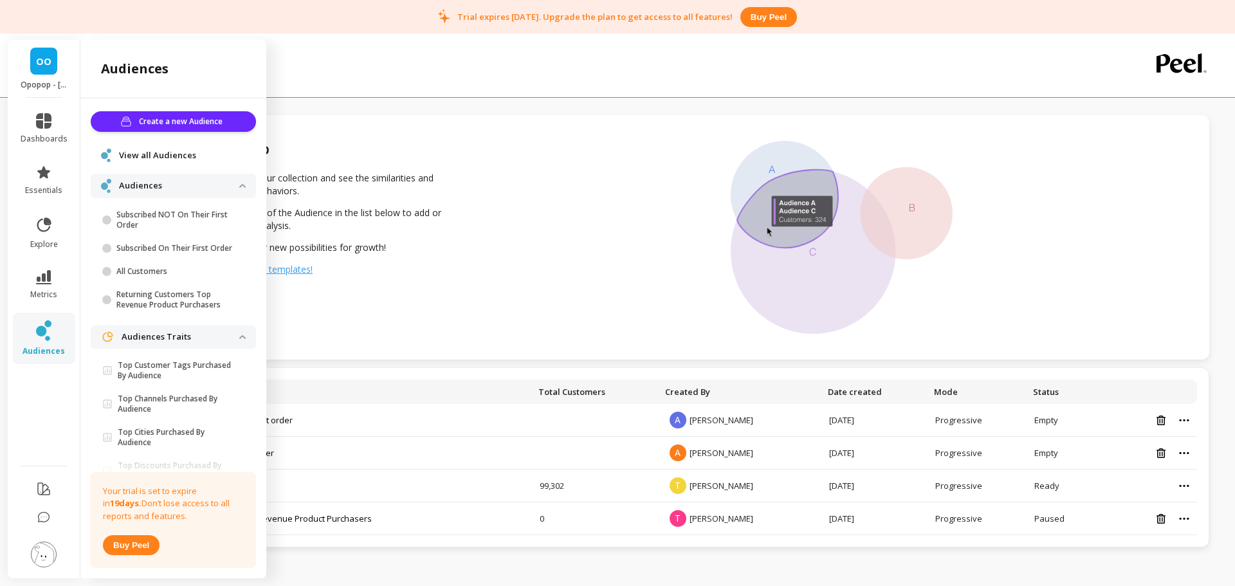
click at [169, 111] on div "Create a new Audience View all Audiences Audiences Subscribed NOT On Their Firs…" at bounding box center [173, 335] width 186 height 475
click at [192, 116] on span "Create a new Audience" at bounding box center [182, 121] width 87 height 13
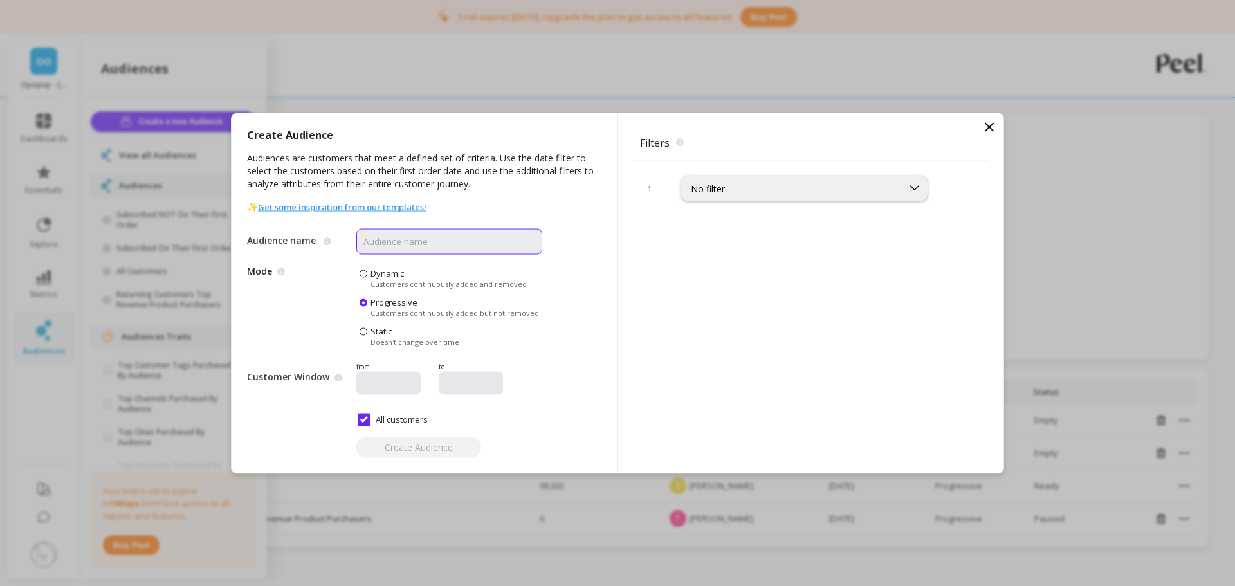
click at [474, 245] on input "Audience name" at bounding box center [449, 241] width 186 height 26
click at [995, 125] on icon at bounding box center [989, 126] width 15 height 15
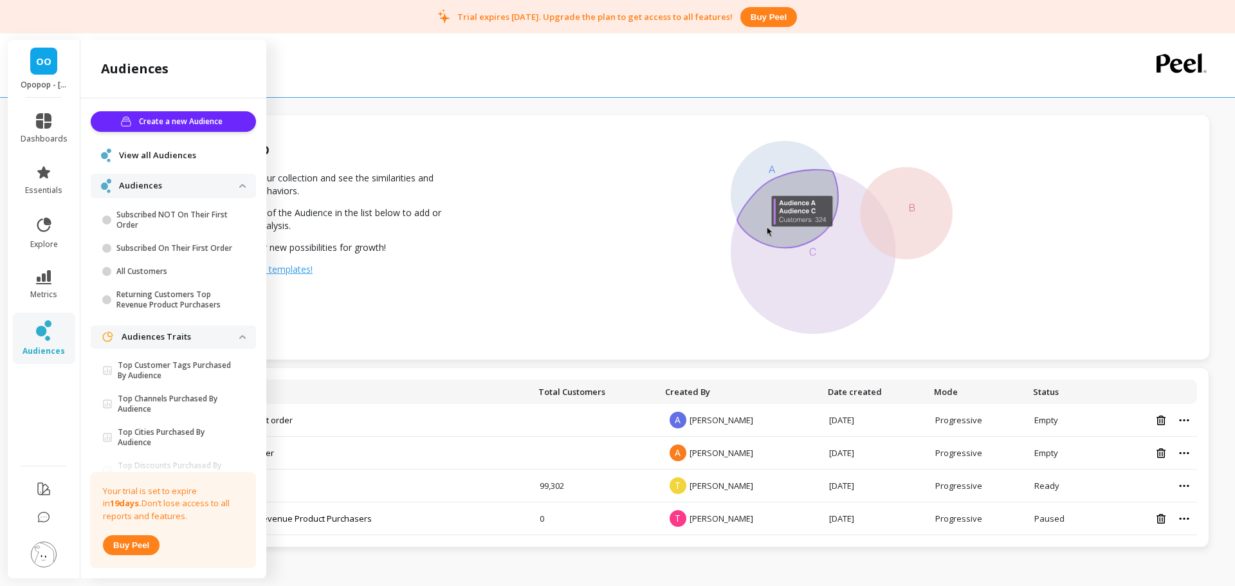
click at [46, 495] on icon at bounding box center [43, 488] width 15 height 15
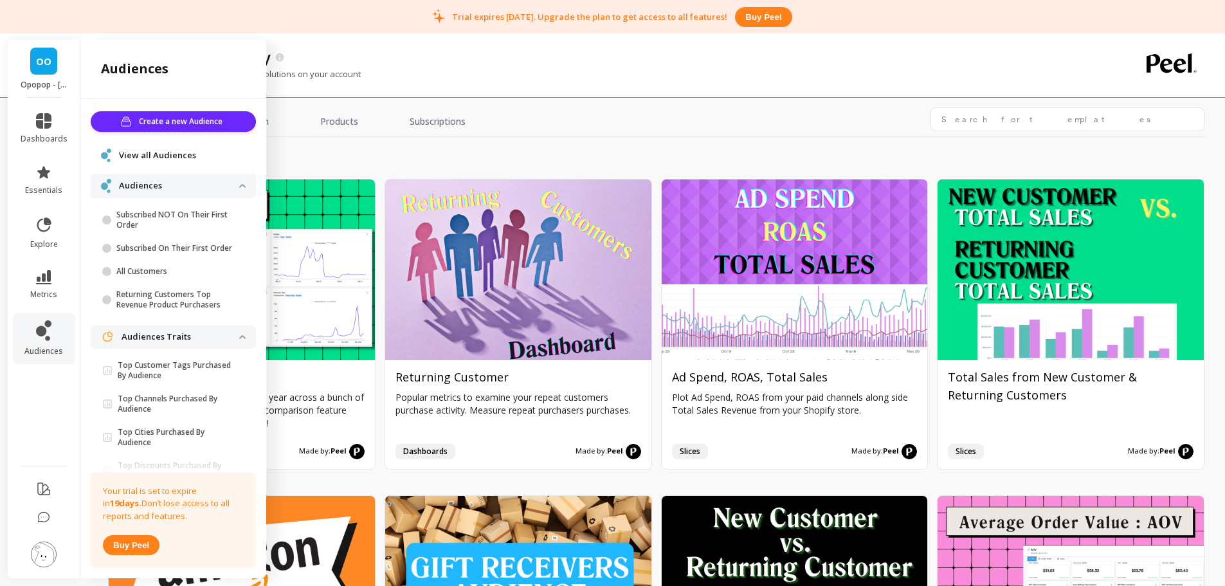
click at [416, 114] on link "Subscriptions" at bounding box center [437, 122] width 87 height 30
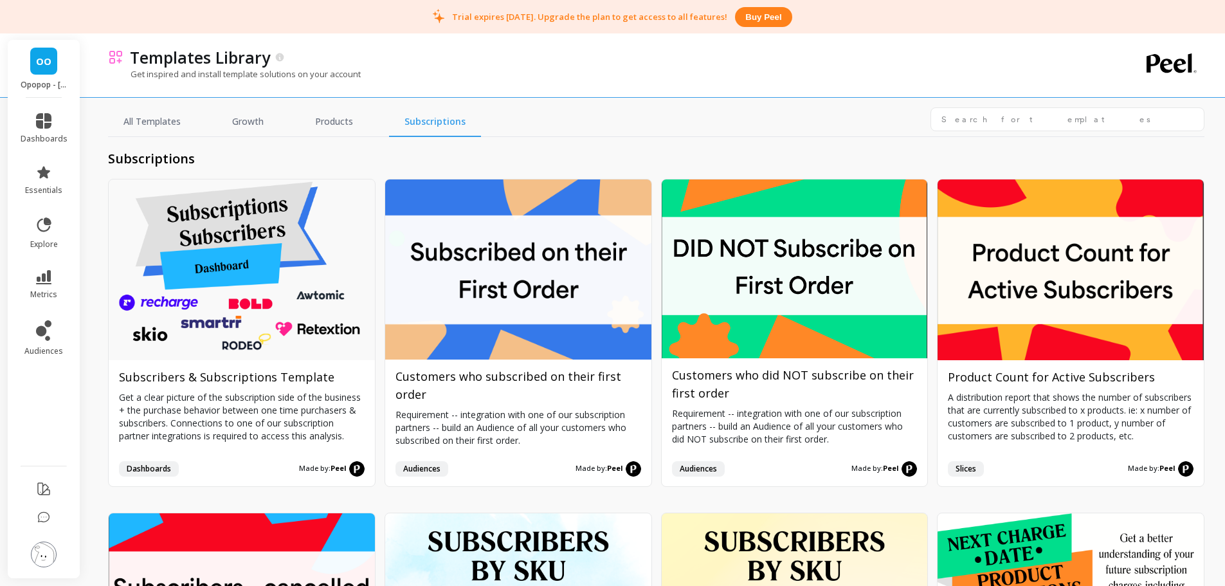
click at [531, 340] on button "Install" at bounding box center [518, 332] width 88 height 27
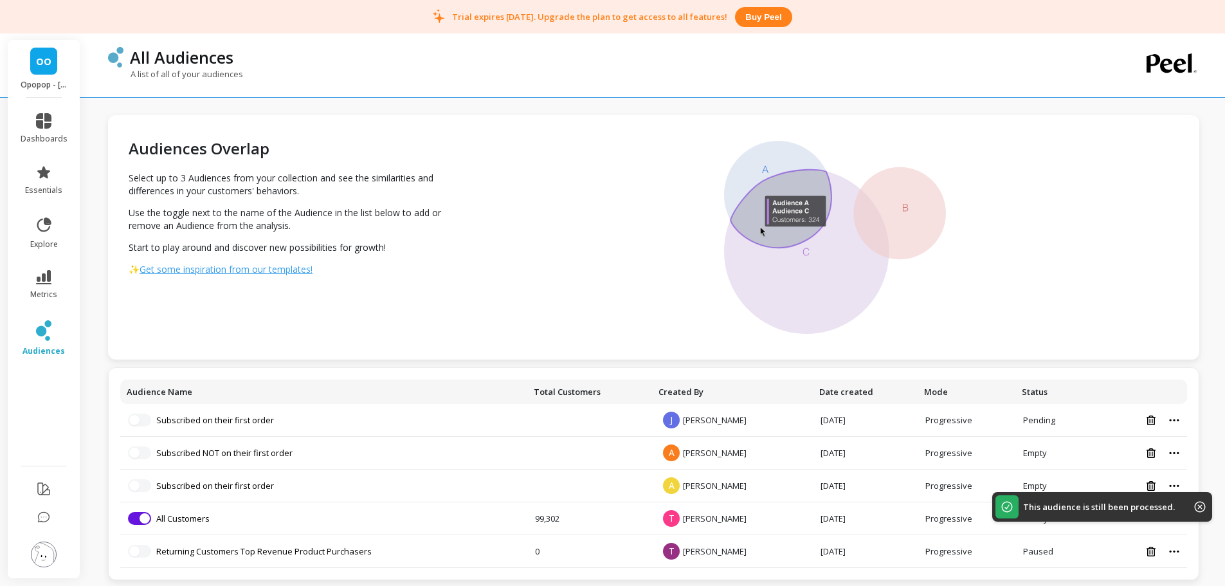
scroll to position [10, 0]
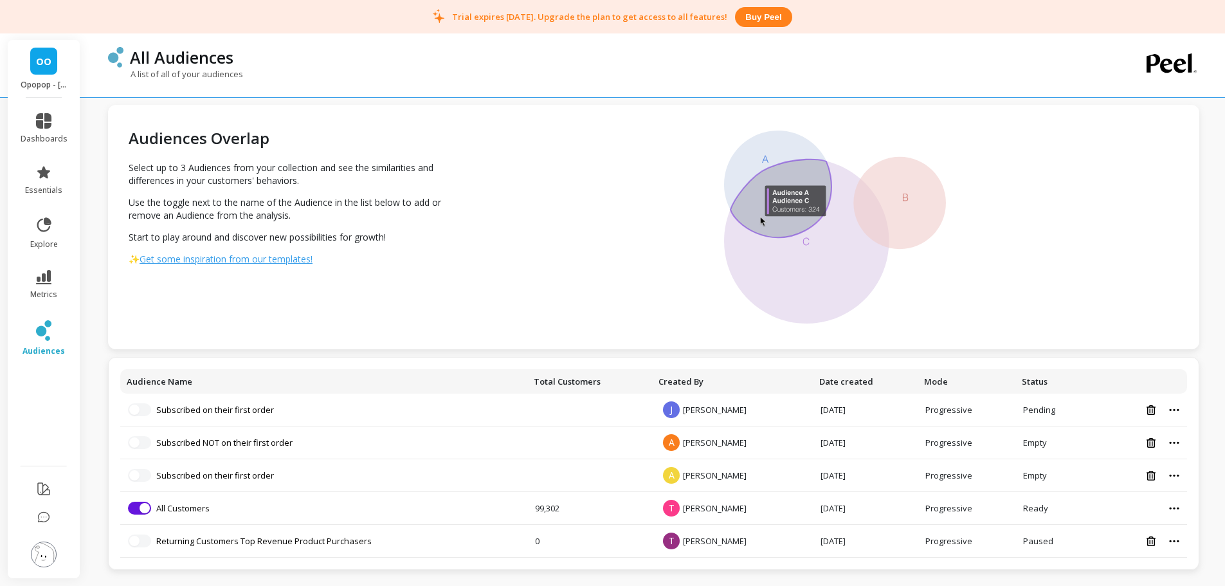
click at [1151, 476] on icon at bounding box center [1151, 476] width 9 height 10
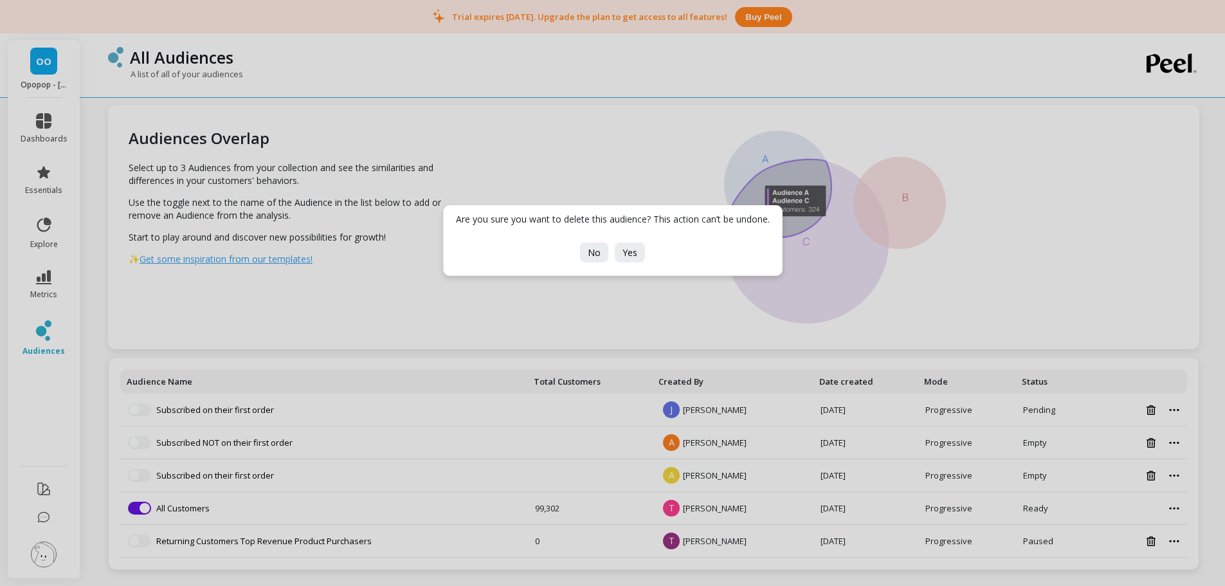
click at [629, 255] on span "Yes" at bounding box center [630, 252] width 15 height 12
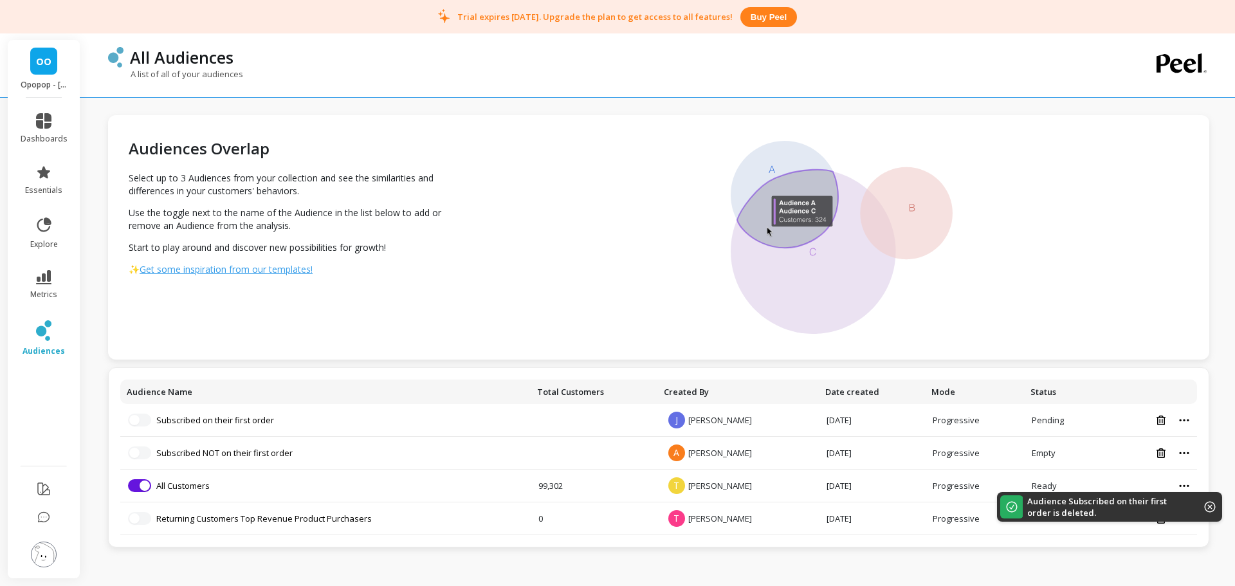
click at [44, 555] on img at bounding box center [44, 555] width 26 height 26
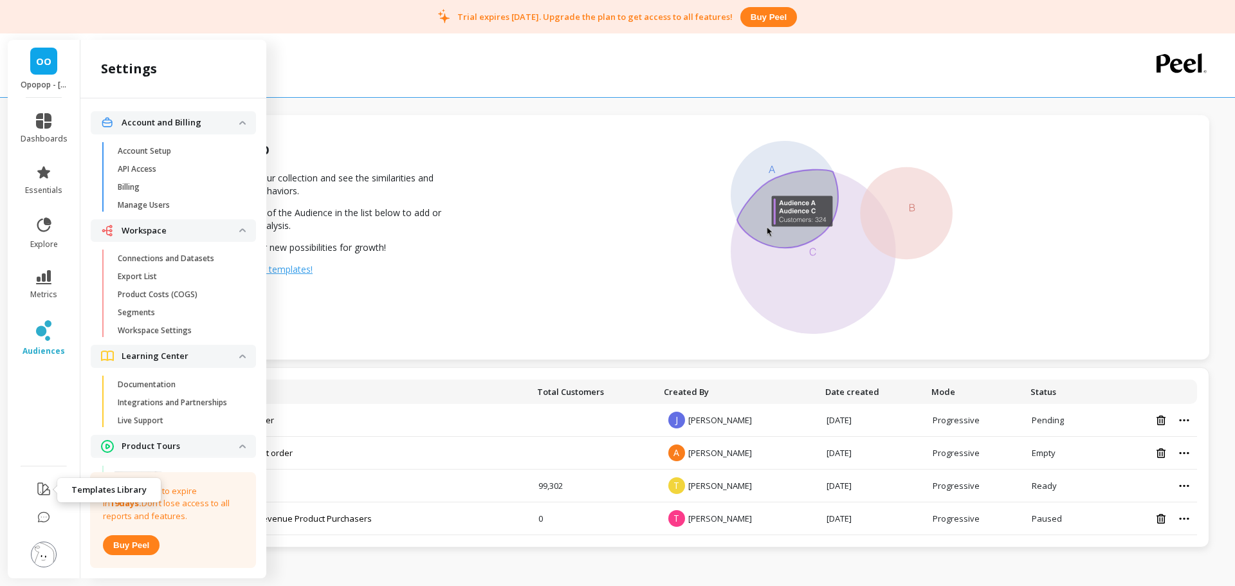
click at [49, 497] on button at bounding box center [43, 490] width 15 height 30
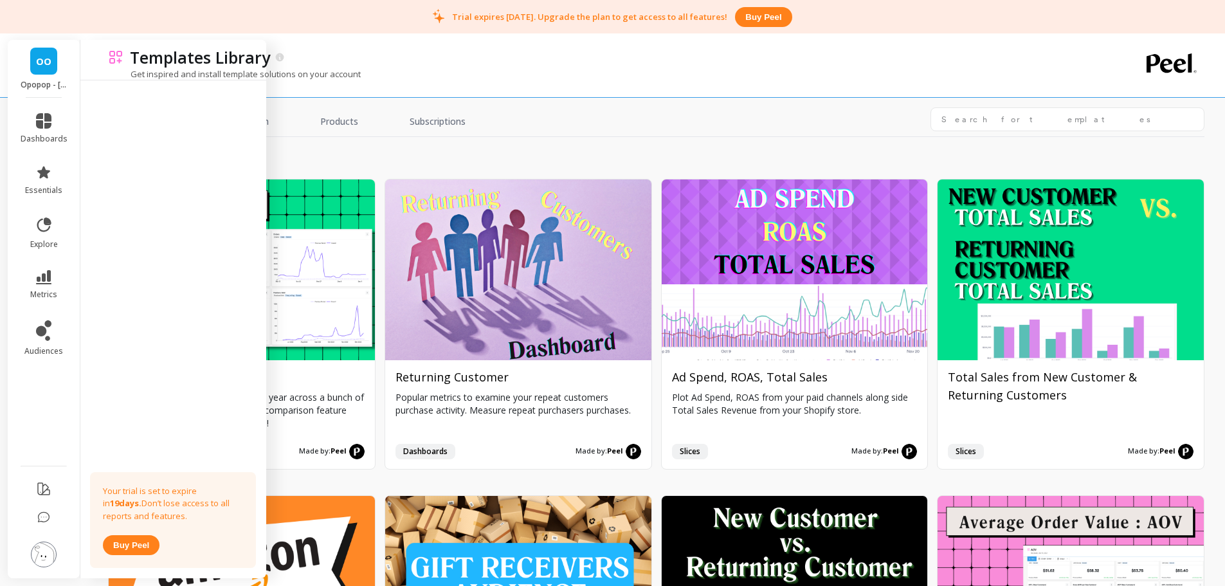
click at [466, 125] on link "Subscriptions" at bounding box center [437, 122] width 87 height 30
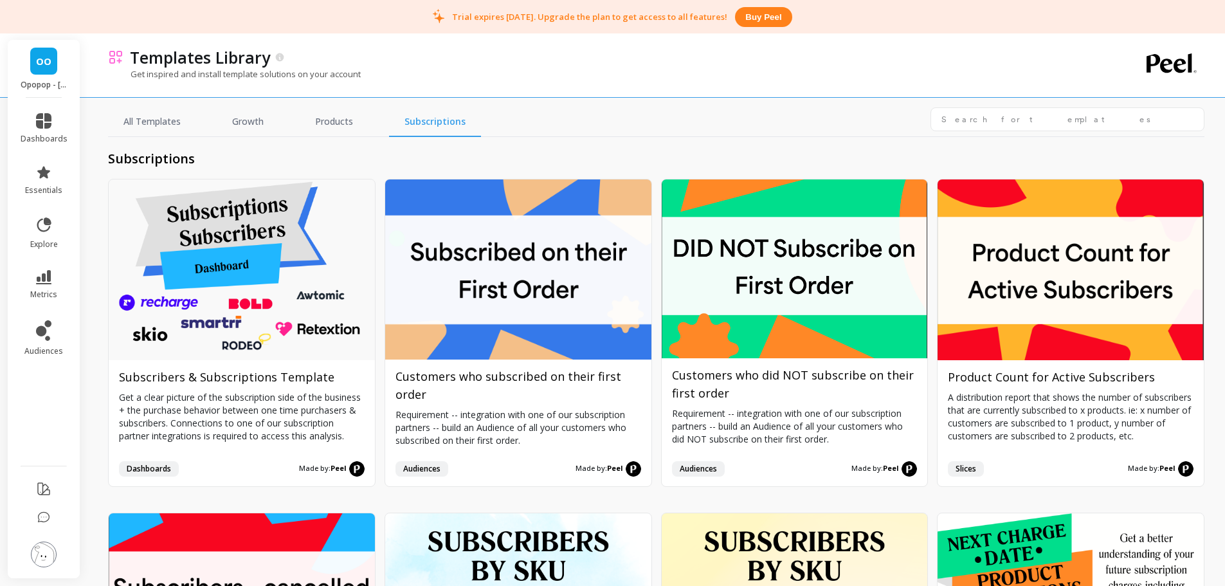
click at [802, 337] on button "Install" at bounding box center [795, 332] width 88 height 27
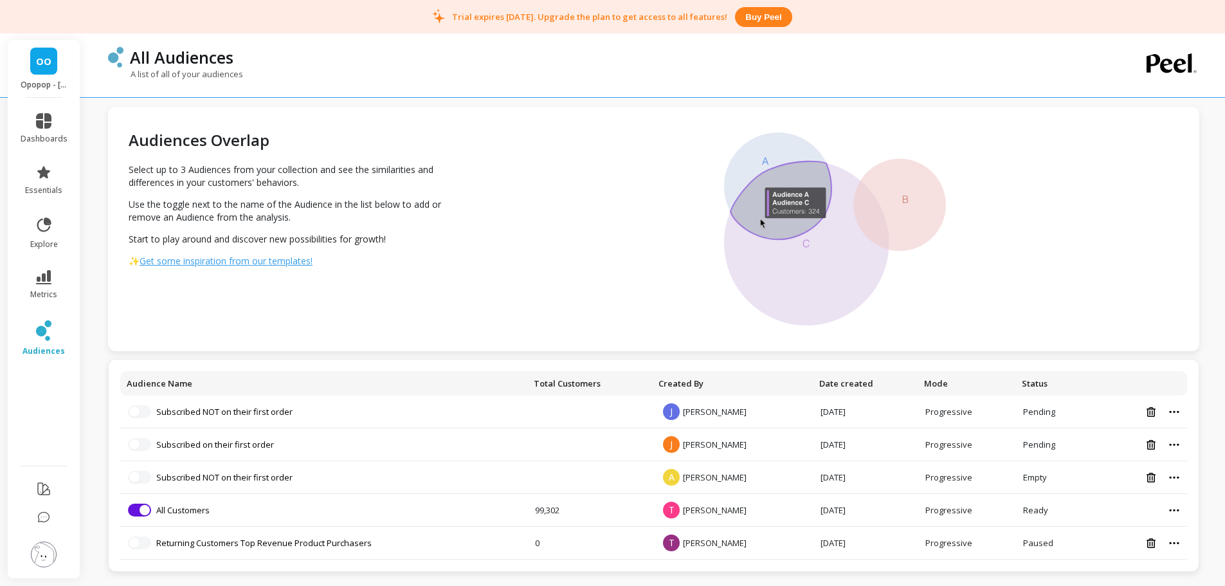
scroll to position [10, 0]
